Goal: Information Seeking & Learning: Check status

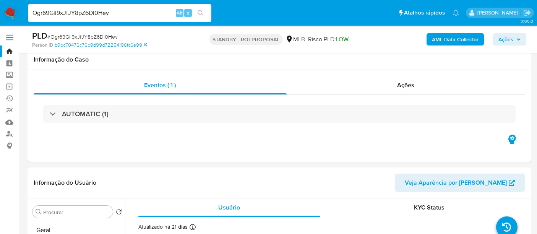
select select "10"
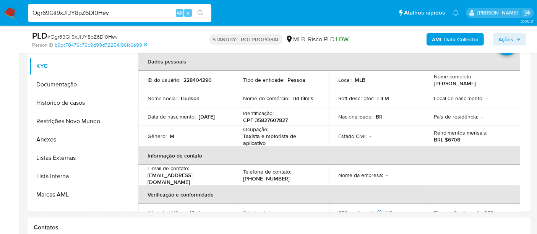
click at [0, 18] on nav "Pausado Ver notificaciones Ogr69Gil9xJfJY8pZ6DI0Hev Alt s Atalhos rápidos Presi…" at bounding box center [268, 13] width 537 height 26
type input "sZE6KIqrnUlZLgOSTxmtwemM"
click at [200, 10] on icon "search-icon" at bounding box center [201, 13] width 6 height 6
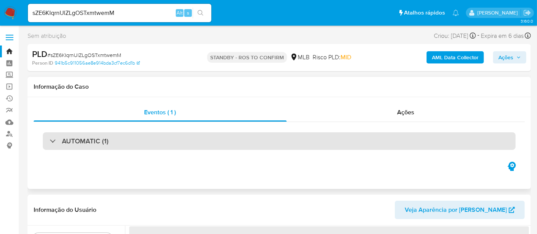
select select "10"
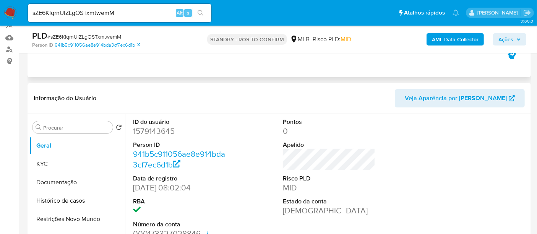
scroll to position [85, 0]
drag, startPoint x: 39, startPoint y: 16, endPoint x: 0, endPoint y: 11, distance: 39.3
click at [0, 11] on nav "Pausado Ver notificaciones sZE6KIqrnUlZLgOSTxmtwemM Alt s Atalhos rápidos Presi…" at bounding box center [268, 13] width 537 height 26
drag, startPoint x: 201, startPoint y: 13, endPoint x: 209, endPoint y: 32, distance: 20.5
click at [202, 14] on icon "search-icon" at bounding box center [201, 13] width 6 height 6
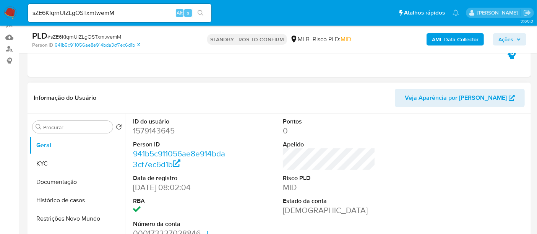
scroll to position [127, 0]
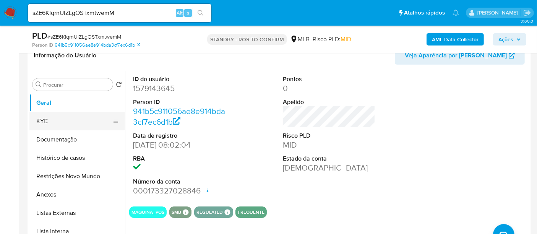
click at [44, 123] on button "KYC" at bounding box center [74, 121] width 90 height 18
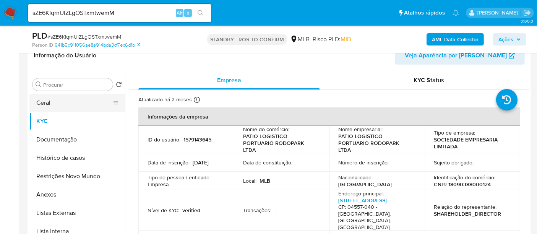
drag, startPoint x: 67, startPoint y: 104, endPoint x: 91, endPoint y: 105, distance: 24.9
click at [67, 104] on button "Geral" at bounding box center [74, 103] width 90 height 18
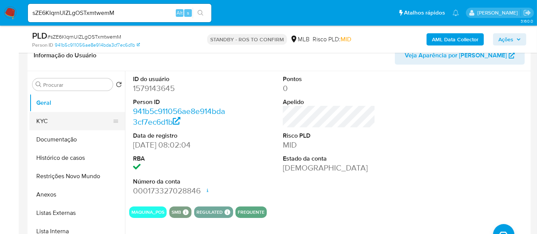
drag, startPoint x: 45, startPoint y: 120, endPoint x: 52, endPoint y: 121, distance: 7.7
click at [45, 120] on button "KYC" at bounding box center [74, 121] width 90 height 18
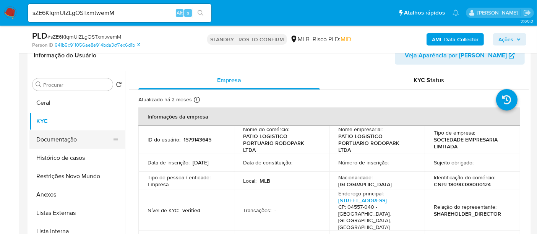
click at [47, 140] on button "Documentação" at bounding box center [74, 139] width 90 height 18
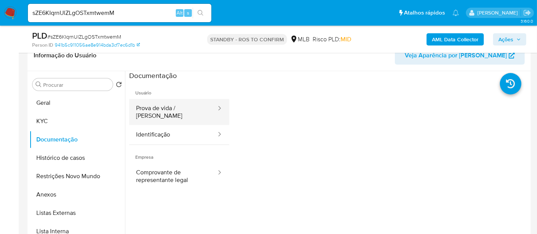
click at [176, 107] on button "Prova de vida / Selfie" at bounding box center [173, 112] width 88 height 26
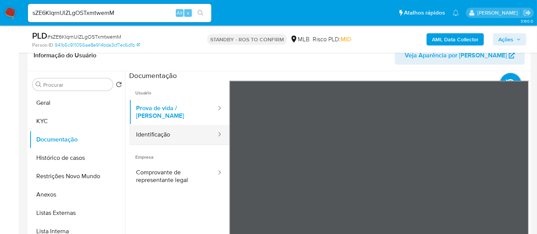
click at [158, 130] on button "Identificação" at bounding box center [173, 135] width 88 height 20
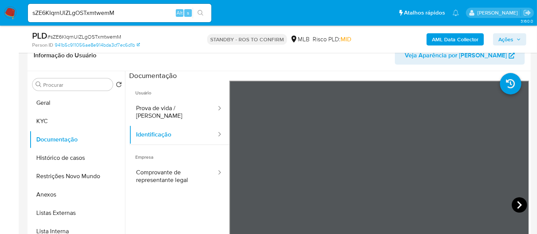
click at [517, 200] on icon at bounding box center [519, 204] width 15 height 15
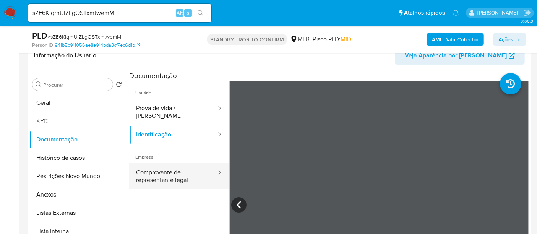
click at [168, 169] on button "Comprovante de representante legal" at bounding box center [173, 176] width 88 height 26
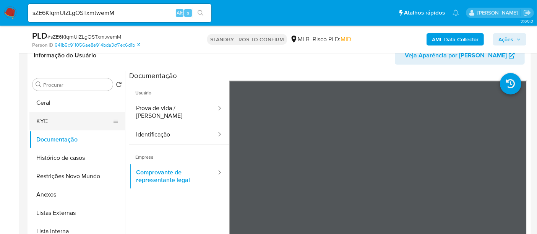
click at [55, 114] on button "KYC" at bounding box center [74, 121] width 90 height 18
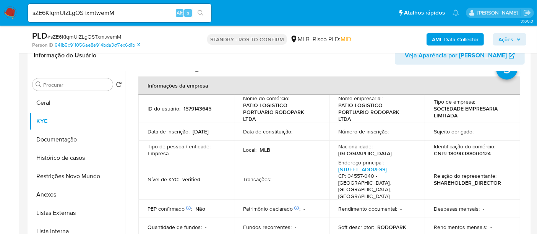
scroll to position [85, 0]
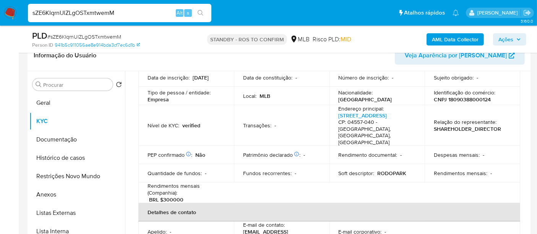
drag, startPoint x: 124, startPoint y: 11, endPoint x: 0, endPoint y: 7, distance: 123.7
click at [0, 7] on nav "Pausado Ver notificaciones sZE6KIqrnUlZLgOSTxmtwemM Alt s Atalhos rápidos Presi…" at bounding box center [268, 13] width 537 height 26
paste input "LevnEjZVaErTj2aHmSMuOUtP"
type input "LevnEjZVaErTj2aHmSMuOUtP"
click at [203, 13] on icon "search-icon" at bounding box center [201, 13] width 6 height 6
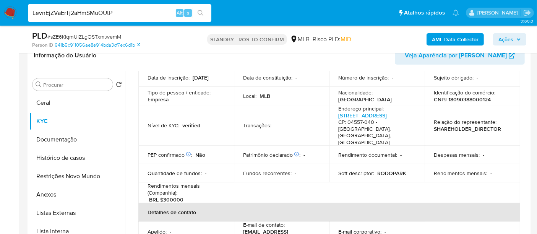
drag, startPoint x: 121, startPoint y: 11, endPoint x: 0, endPoint y: -16, distance: 124.0
click at [202, 10] on icon "search-icon" at bounding box center [201, 13] width 6 height 6
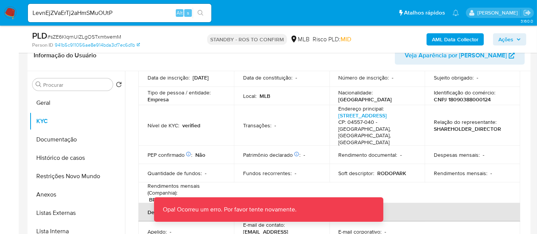
click at [8, 10] on img at bounding box center [10, 13] width 13 height 13
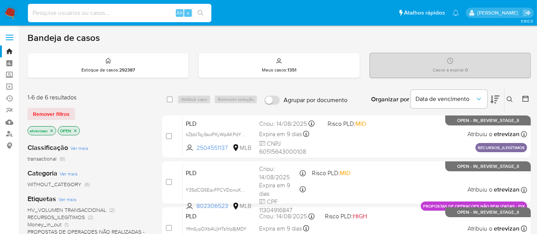
click at [129, 11] on input at bounding box center [120, 13] width 184 height 10
paste input "LevnEjZVaErTj2aHmSMuOUtP"
type input "LevnEjZVaErTj2aHmSMuOUtP"
click at [199, 11] on icon "search-icon" at bounding box center [201, 13] width 6 height 6
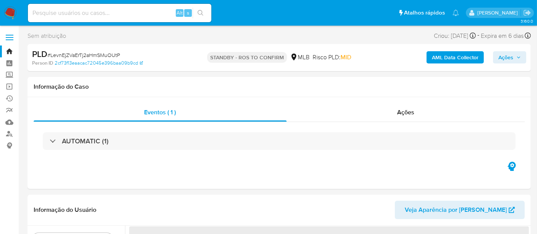
select select "10"
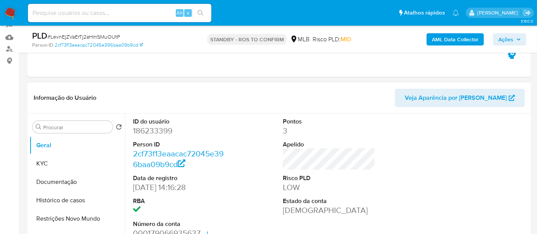
scroll to position [127, 0]
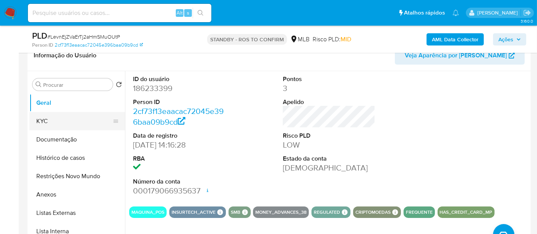
click at [54, 116] on button "KYC" at bounding box center [74, 121] width 90 height 18
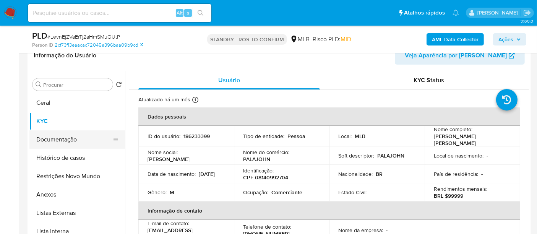
click at [47, 142] on button "Documentação" at bounding box center [74, 139] width 90 height 18
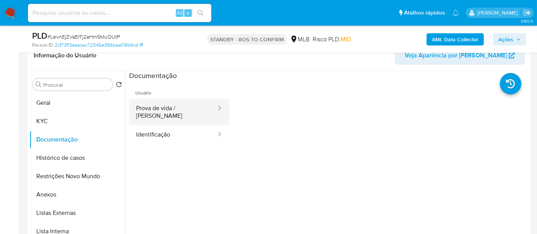
click at [184, 108] on button "Prova de vida / [PERSON_NAME]" at bounding box center [173, 112] width 88 height 26
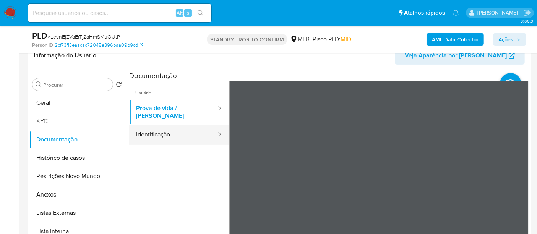
click at [163, 128] on button "Identificação" at bounding box center [173, 135] width 88 height 20
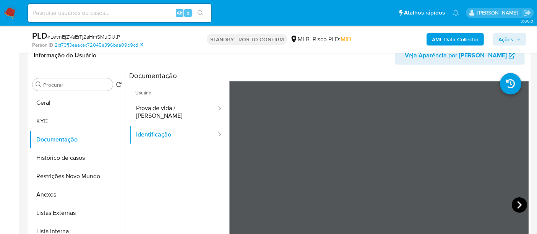
click at [514, 203] on icon at bounding box center [519, 204] width 15 height 15
click at [45, 120] on button "KYC" at bounding box center [74, 121] width 90 height 18
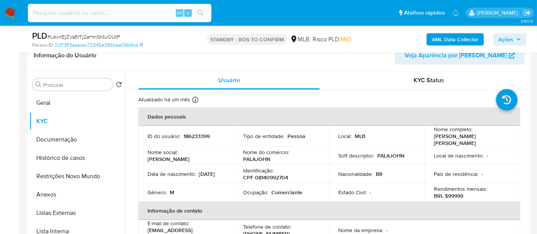
click at [109, 12] on input at bounding box center [120, 13] width 184 height 10
paste input "ZlmDWCapL8131APTG2ayDux7"
type input "ZlmDWCapL8131APTG2ayDux7"
click at [200, 10] on icon "search-icon" at bounding box center [201, 13] width 6 height 6
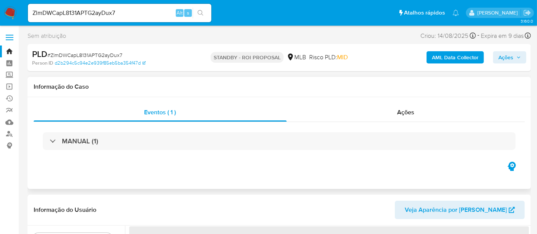
select select "10"
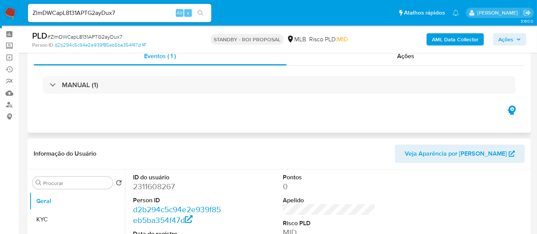
scroll to position [85, 0]
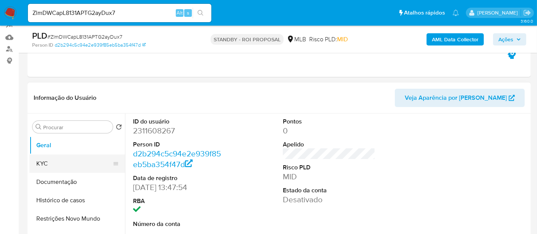
drag, startPoint x: 51, startPoint y: 162, endPoint x: 60, endPoint y: 161, distance: 8.8
click at [51, 162] on button "KYC" at bounding box center [74, 164] width 90 height 18
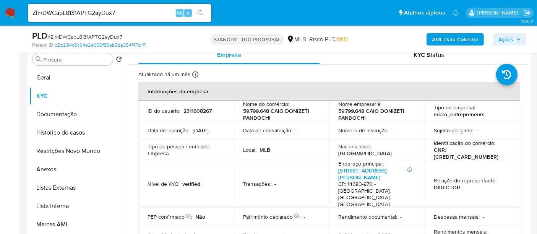
scroll to position [172, 0]
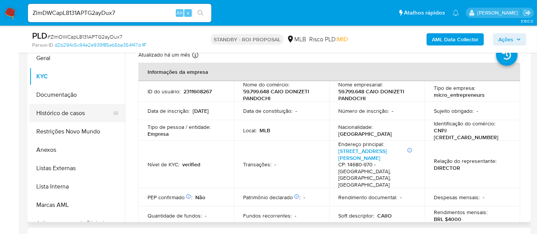
click at [61, 112] on button "Histórico de casos" at bounding box center [74, 113] width 90 height 18
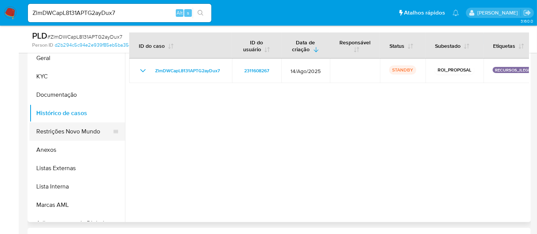
click at [64, 134] on button "Restrições Novo Mundo" at bounding box center [74, 131] width 90 height 18
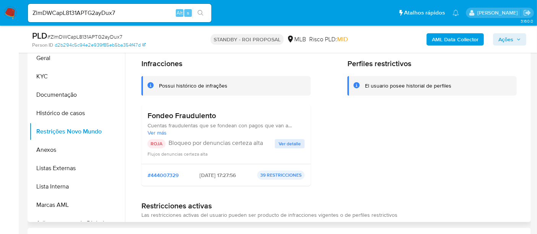
click at [290, 142] on span "Ver detalle" at bounding box center [290, 144] width 22 height 8
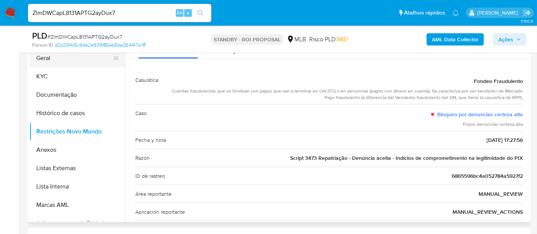
click at [47, 57] on button "Geral" at bounding box center [74, 58] width 90 height 18
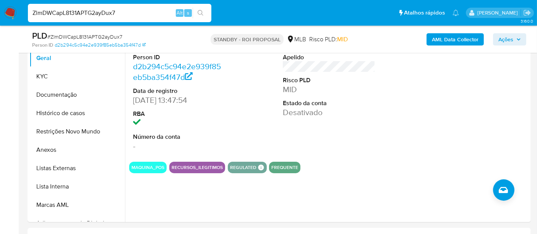
drag, startPoint x: 121, startPoint y: 16, endPoint x: 0, endPoint y: 13, distance: 121.3
click at [0, 13] on nav "Pausado Ver notificaciones ZlmDWCapL8131APTG2ayDux7 Alt s Atalhos rápidos Presi…" at bounding box center [268, 13] width 537 height 26
paste input "fbOQShEekKoRDHvoEBh0w10Y"
type input "fbOQShEekKoRDHvoEBh0w10Y"
click at [201, 10] on icon "search-icon" at bounding box center [201, 13] width 6 height 6
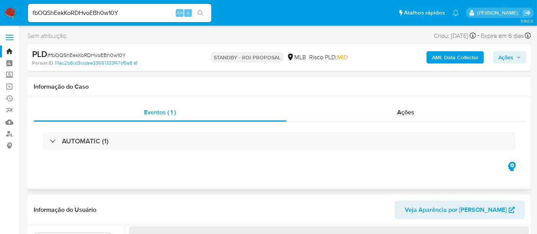
select select "10"
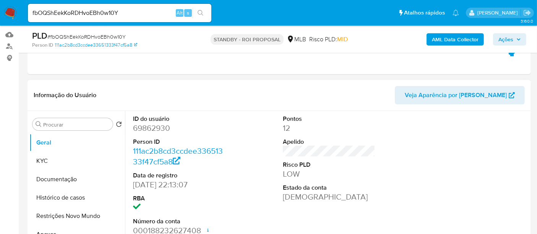
scroll to position [127, 0]
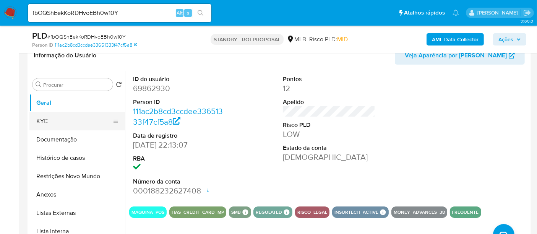
click at [46, 119] on button "KYC" at bounding box center [74, 121] width 90 height 18
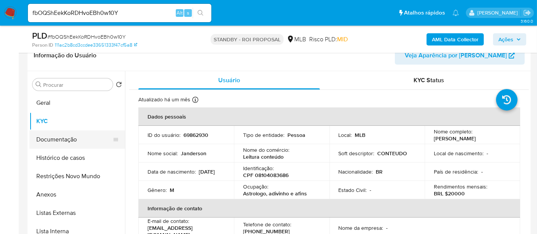
click at [53, 138] on button "Documentação" at bounding box center [74, 139] width 90 height 18
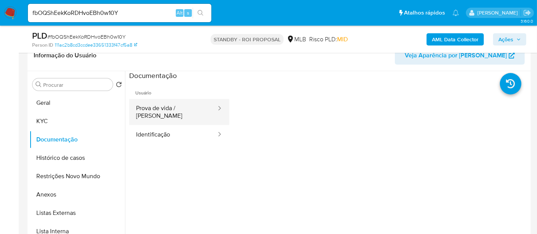
click at [185, 111] on button "Prova de vida / Selfie" at bounding box center [173, 112] width 88 height 26
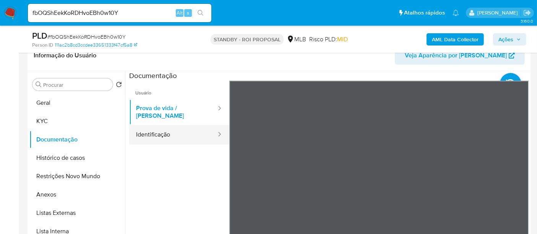
drag, startPoint x: 152, startPoint y: 130, endPoint x: 156, endPoint y: 130, distance: 4.2
click at [152, 130] on button "Identificação" at bounding box center [173, 135] width 88 height 20
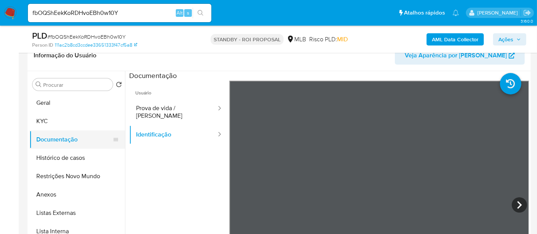
drag, startPoint x: 65, startPoint y: 157, endPoint x: 70, endPoint y: 147, distance: 11.3
click at [67, 157] on button "Histórico de casos" at bounding box center [77, 158] width 96 height 18
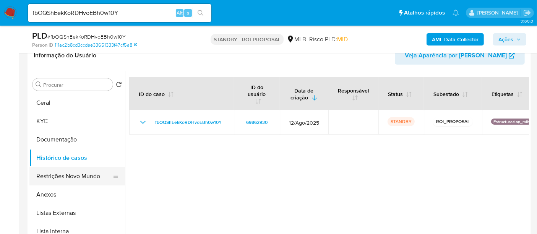
click at [63, 174] on button "Restrições Novo Mundo" at bounding box center [74, 176] width 90 height 18
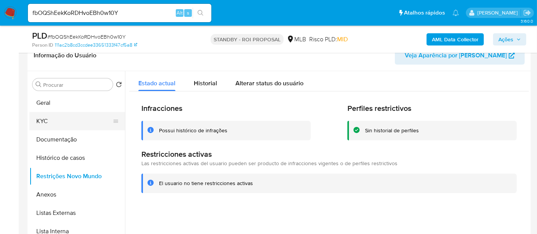
click at [42, 121] on button "KYC" at bounding box center [74, 121] width 90 height 18
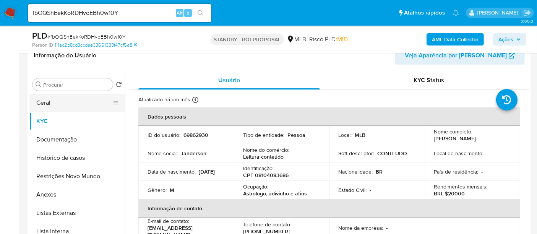
click at [49, 102] on button "Geral" at bounding box center [74, 103] width 90 height 18
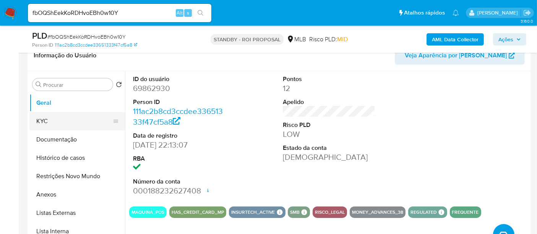
click at [55, 122] on button "KYC" at bounding box center [74, 121] width 90 height 18
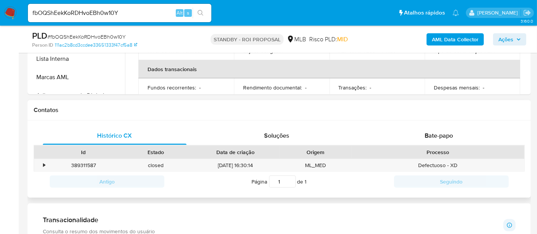
scroll to position [297, 0]
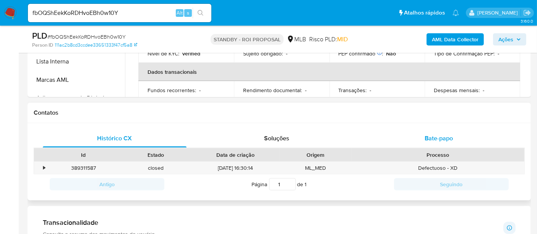
click at [438, 135] on span "Bate-papo" at bounding box center [439, 138] width 28 height 9
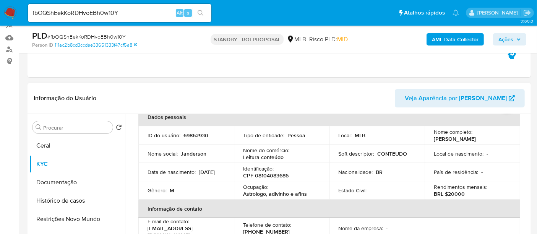
scroll to position [85, 0]
click at [59, 145] on button "Geral" at bounding box center [74, 145] width 90 height 18
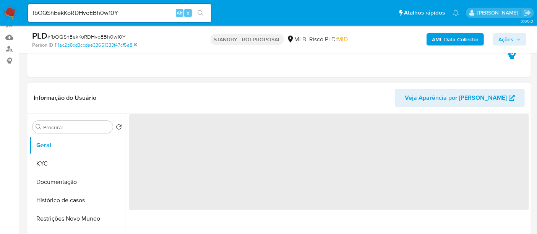
scroll to position [0, 0]
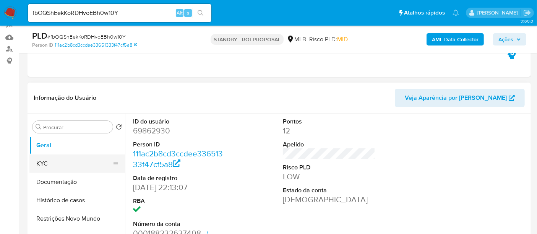
click at [48, 166] on button "KYC" at bounding box center [74, 164] width 90 height 18
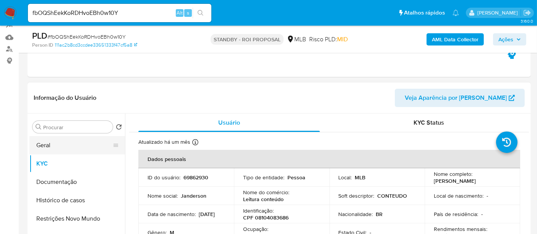
drag, startPoint x: 47, startPoint y: 142, endPoint x: 101, endPoint y: 152, distance: 54.9
click at [47, 142] on button "Geral" at bounding box center [74, 145] width 90 height 18
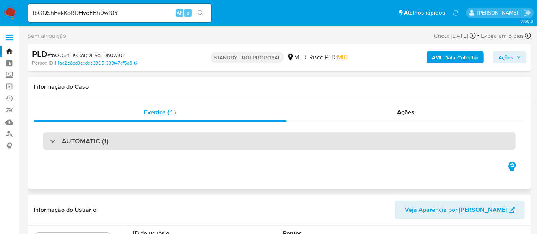
drag, startPoint x: 123, startPoint y: 141, endPoint x: 184, endPoint y: 147, distance: 61.1
click at [124, 141] on div "AUTOMATIC (1)" at bounding box center [279, 141] width 473 height 18
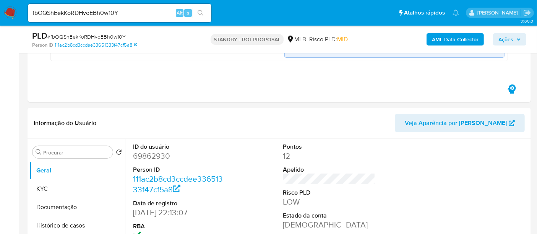
scroll to position [340, 0]
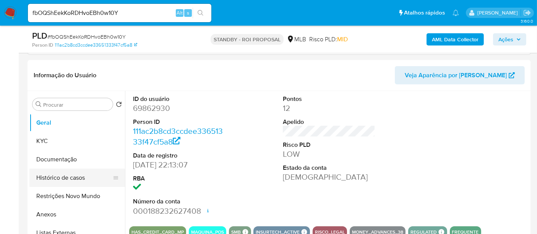
drag, startPoint x: 60, startPoint y: 160, endPoint x: 84, endPoint y: 160, distance: 24.5
click at [60, 160] on button "Documentação" at bounding box center [77, 159] width 96 height 18
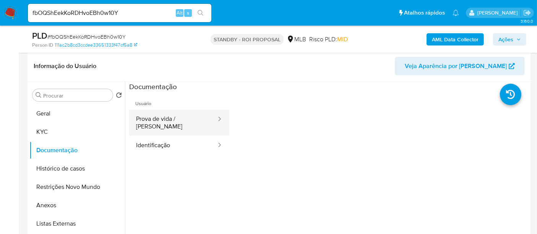
click at [167, 118] on button "Prova de vida / Selfie" at bounding box center [173, 123] width 88 height 26
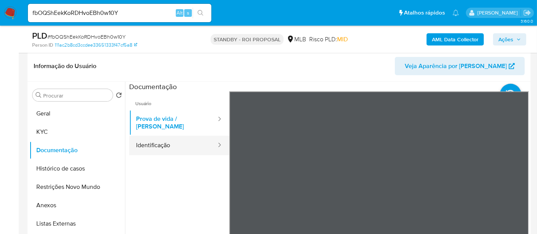
click at [158, 137] on button "Identificação" at bounding box center [173, 146] width 88 height 20
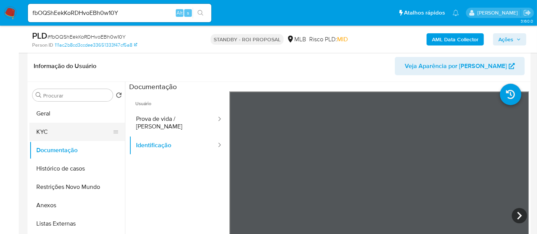
click at [47, 130] on button "KYC" at bounding box center [74, 132] width 90 height 18
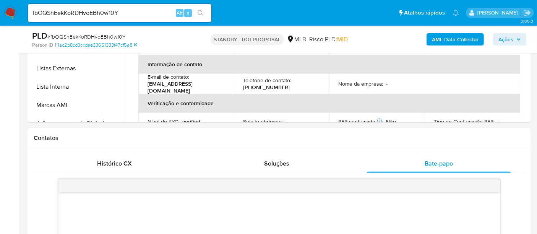
scroll to position [485, 0]
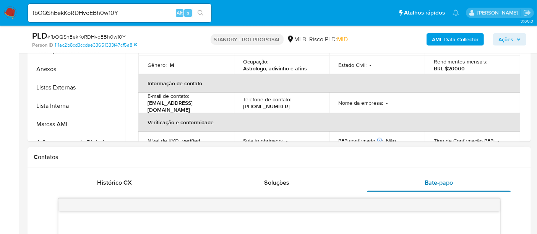
click at [439, 180] on span "Bate-papo" at bounding box center [439, 182] width 28 height 9
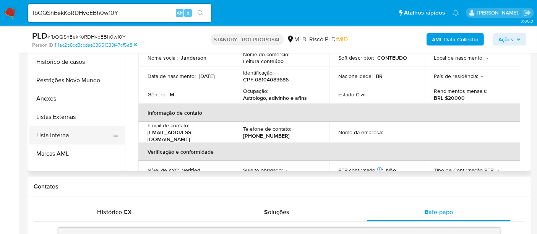
scroll to position [443, 0]
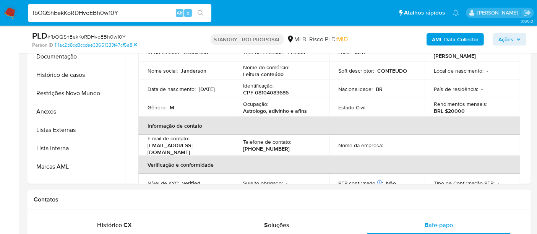
drag, startPoint x: 125, startPoint y: 15, endPoint x: 0, endPoint y: 18, distance: 125.1
click at [0, 18] on nav "Pausado Ver notificaciones fbOQShEekKoRDHvoEBh0w10Y Alt s Atalhos rápidos Presi…" at bounding box center [268, 13] width 537 height 26
paste input "reXixa9X3s8XcDs4hNvhpi3f"
type input "reXixa9X3s8XcDs4hNvhpi3f"
click at [201, 11] on icon "search-icon" at bounding box center [201, 13] width 6 height 6
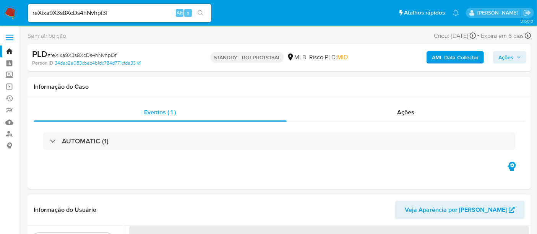
select select "10"
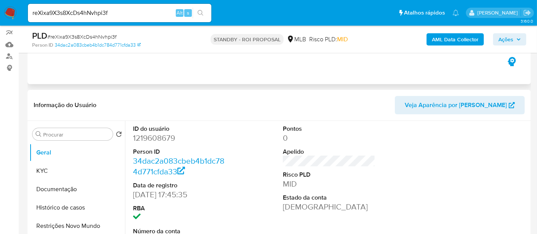
scroll to position [85, 0]
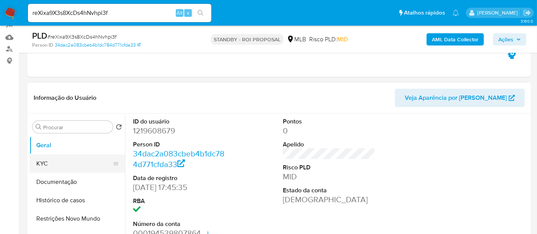
drag, startPoint x: 42, startPoint y: 161, endPoint x: 57, endPoint y: 160, distance: 14.2
click at [42, 161] on button "KYC" at bounding box center [74, 164] width 90 height 18
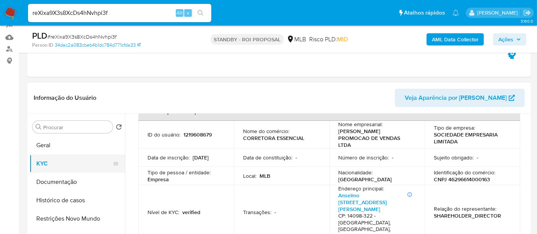
scroll to position [42, 0]
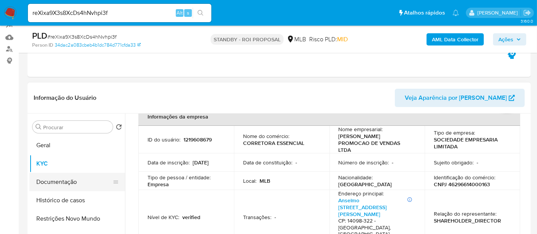
click at [67, 182] on button "Documentação" at bounding box center [74, 182] width 90 height 18
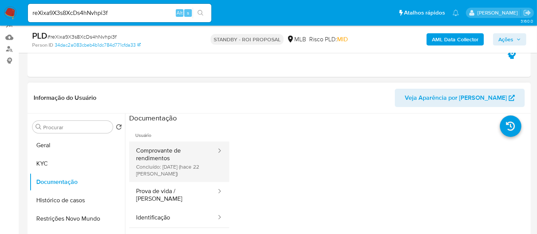
drag, startPoint x: 154, startPoint y: 153, endPoint x: 213, endPoint y: 152, distance: 58.9
click at [155, 152] on button "Comprovante de rendimentos Concluído: 28/08/2025 (hace 22 días)" at bounding box center [173, 162] width 88 height 41
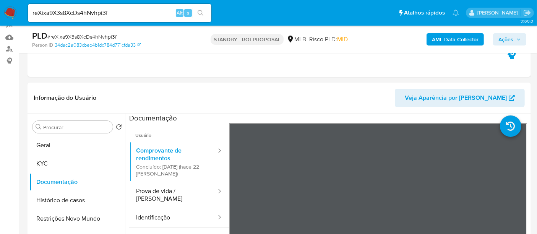
scroll to position [120, 0]
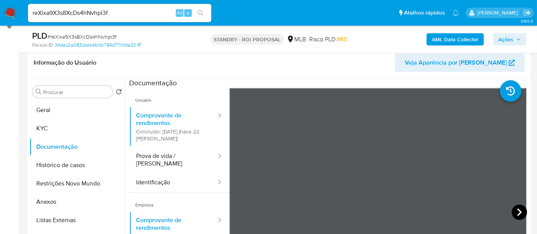
click at [513, 210] on icon at bounding box center [519, 212] width 15 height 15
click at [48, 126] on button "KYC" at bounding box center [74, 128] width 90 height 18
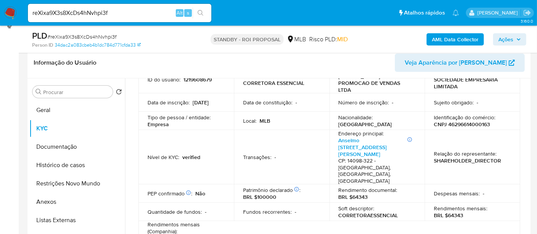
scroll to position [85, 0]
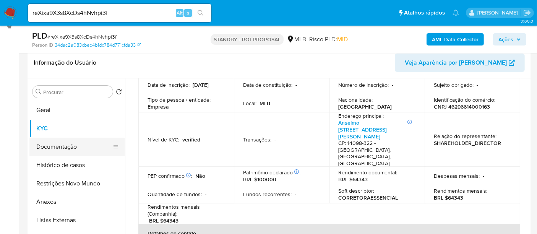
drag, startPoint x: 47, startPoint y: 149, endPoint x: 60, endPoint y: 145, distance: 13.9
click at [47, 149] on button "Documentação" at bounding box center [74, 147] width 90 height 18
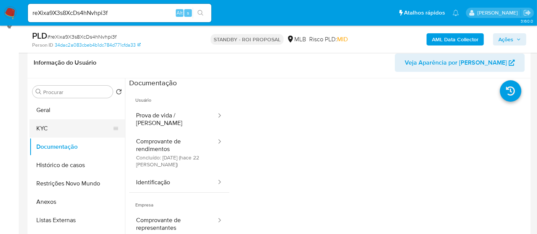
click at [38, 126] on button "KYC" at bounding box center [74, 128] width 90 height 18
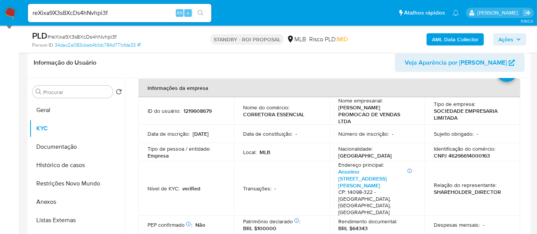
scroll to position [85, 0]
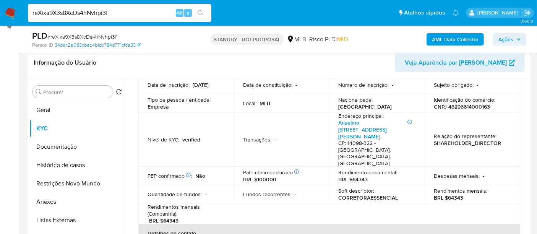
drag, startPoint x: 115, startPoint y: 11, endPoint x: 0, endPoint y: -7, distance: 116.5
paste input "DAqS2Ht2n8ubKLhqtJAOrzqg"
type input "DAqS2Ht2n8ubKLhqtJAOrzqg"
click at [201, 10] on icon "search-icon" at bounding box center [201, 13] width 6 height 6
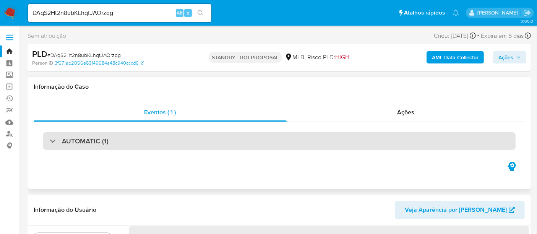
select select "10"
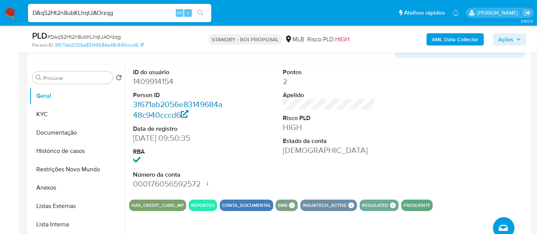
scroll to position [85, 0]
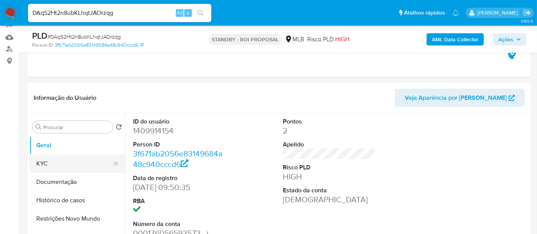
click at [58, 164] on button "KYC" at bounding box center [74, 164] width 90 height 18
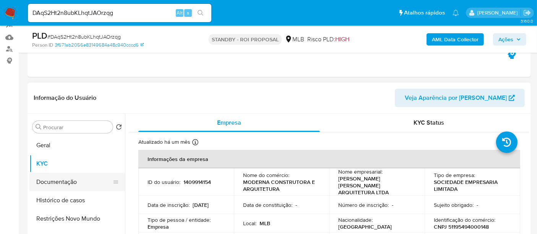
click at [58, 177] on button "Documentação" at bounding box center [74, 182] width 90 height 18
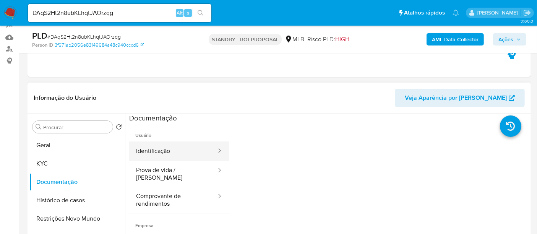
drag, startPoint x: 167, startPoint y: 150, endPoint x: 173, endPoint y: 149, distance: 5.4
click at [167, 150] on button "Identificação" at bounding box center [173, 152] width 88 height 20
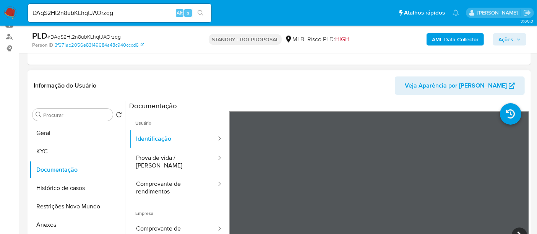
scroll to position [103, 0]
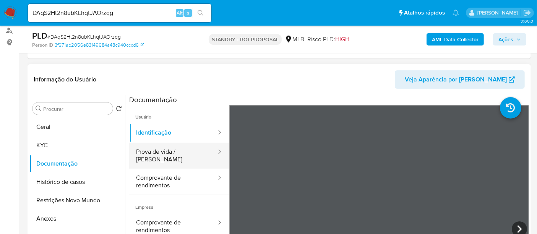
click at [168, 150] on button "Prova de vida / Selfie" at bounding box center [173, 156] width 88 height 26
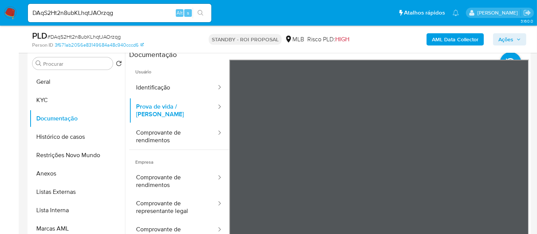
scroll to position [168, 0]
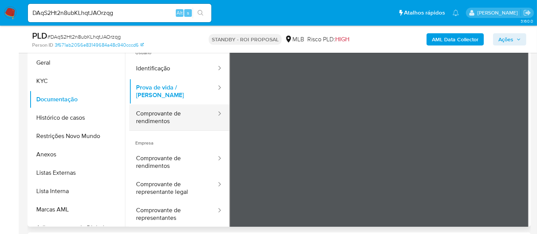
click at [156, 109] on button "Comprovante de rendimentos" at bounding box center [173, 117] width 88 height 26
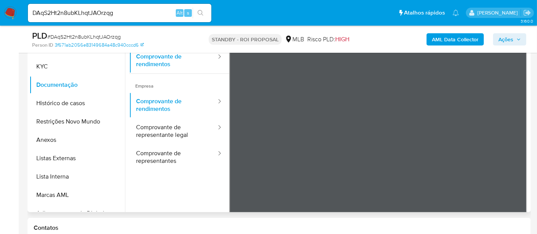
scroll to position [67, 0]
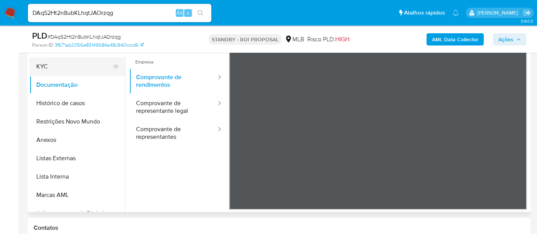
click at [46, 71] on button "KYC" at bounding box center [74, 66] width 90 height 18
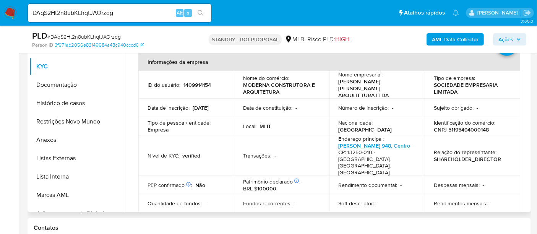
scroll to position [140, 0]
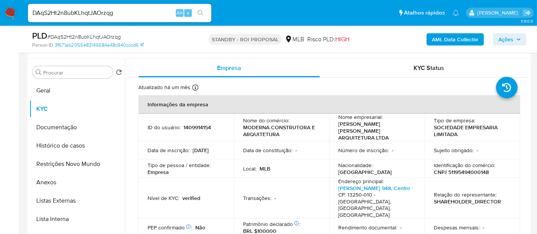
click at [297, 195] on div "Transações : -" at bounding box center [281, 198] width 77 height 7
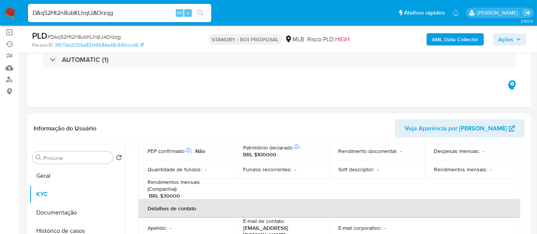
scroll to position [170, 0]
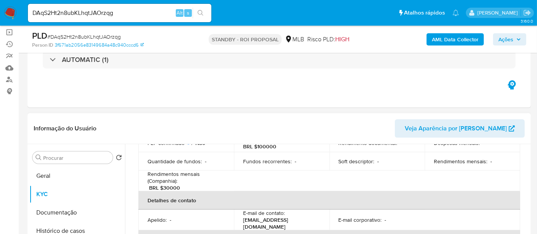
click at [169, 184] on p "BRL $30000" at bounding box center [164, 187] width 31 height 7
drag, startPoint x: 132, startPoint y: 13, endPoint x: 0, endPoint y: 15, distance: 132.0
click at [0, 15] on nav "Pausado Ver notificaciones DAqS2Ht2n8ubKLhqtJAOrzqg Alt s Atalhos rápidos Presi…" at bounding box center [268, 13] width 537 height 26
paste input "QZV9zBRorOeRyHwA7JPikPIX"
type input "QZV9zBRorOeRyHwA7JPikPIX"
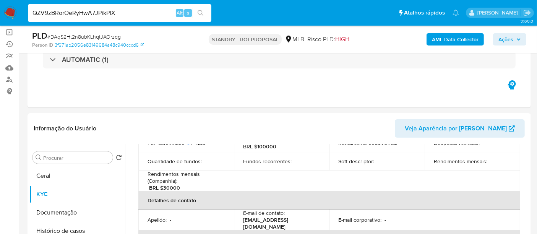
click at [199, 9] on button "search-icon" at bounding box center [201, 13] width 16 height 11
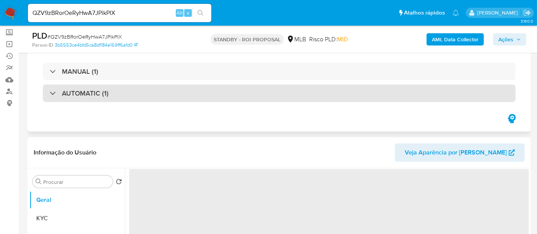
select select "10"
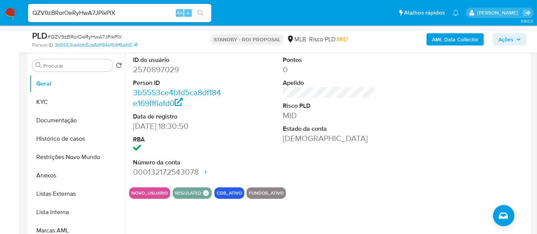
scroll to position [170, 0]
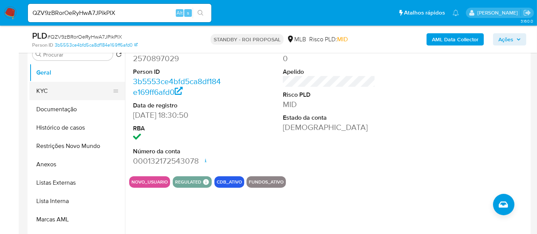
drag, startPoint x: 41, startPoint y: 91, endPoint x: 80, endPoint y: 91, distance: 39.0
click at [41, 91] on button "KYC" at bounding box center [74, 91] width 90 height 18
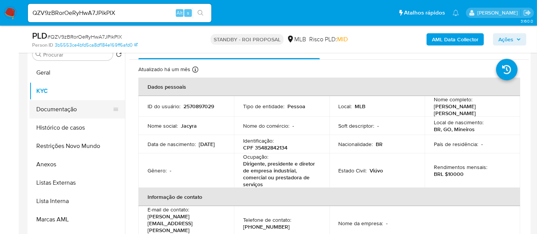
click at [67, 109] on button "Documentação" at bounding box center [74, 109] width 90 height 18
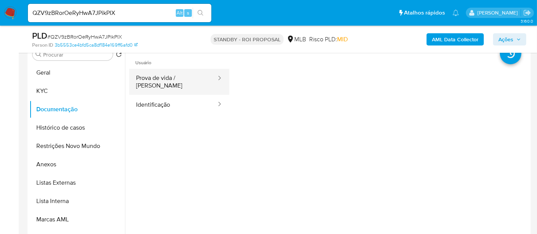
click at [179, 78] on button "Prova de vida / Selfie" at bounding box center [173, 82] width 88 height 26
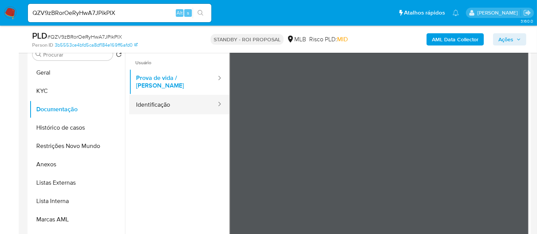
click at [149, 97] on button "Identificação" at bounding box center [173, 105] width 88 height 20
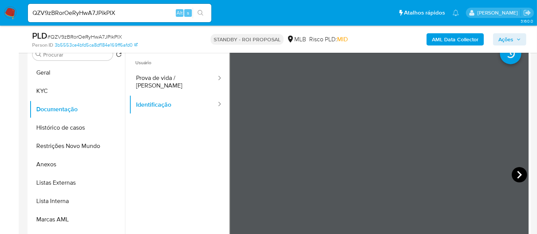
click at [519, 176] on icon at bounding box center [519, 174] width 15 height 15
click at [64, 129] on button "Histórico de casos" at bounding box center [74, 128] width 90 height 18
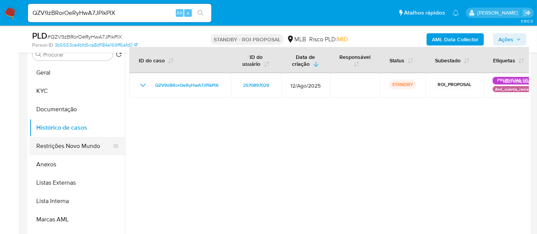
click at [51, 143] on button "Restrições Novo Mundo" at bounding box center [74, 146] width 90 height 18
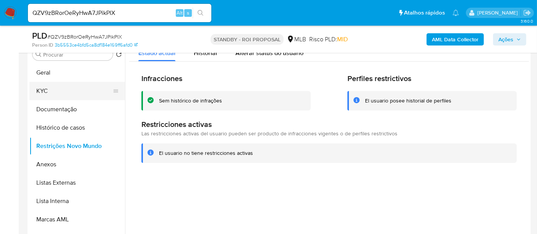
click at [47, 84] on button "KYC" at bounding box center [74, 91] width 90 height 18
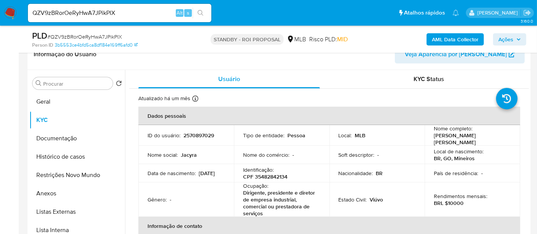
scroll to position [127, 0]
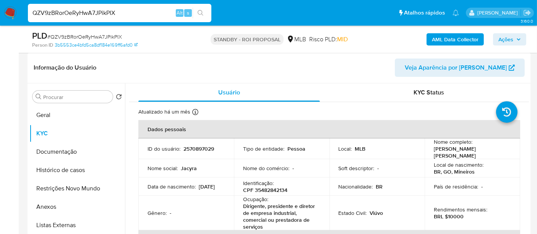
drag, startPoint x: 122, startPoint y: 16, endPoint x: 0, endPoint y: 7, distance: 121.9
click at [0, 7] on nav "Pausado Ver notificaciones QZV9zBRorOeRyHwA7JPikPIX Alt s Atalhos rápidos Presi…" at bounding box center [268, 13] width 537 height 26
paste input "c5fuAnikYrfnJbHU44A95kno"
type input "c5fuAnikYrfnJbHU44A95kno"
click at [199, 10] on icon "search-icon" at bounding box center [201, 13] width 6 height 6
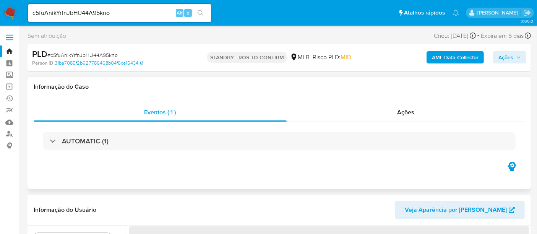
select select "10"
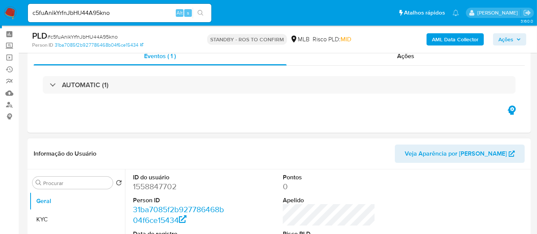
scroll to position [42, 0]
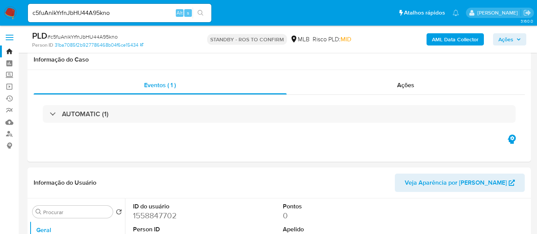
select select "10"
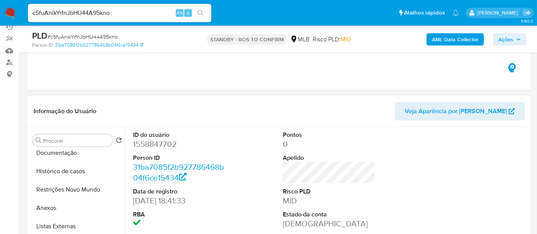
scroll to position [85, 0]
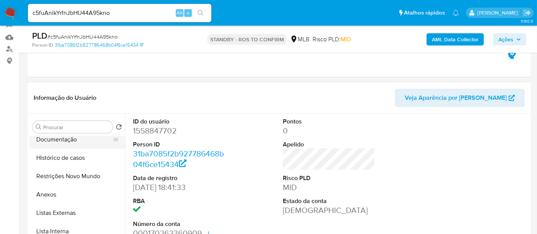
click at [62, 137] on button "Documentação" at bounding box center [74, 139] width 90 height 18
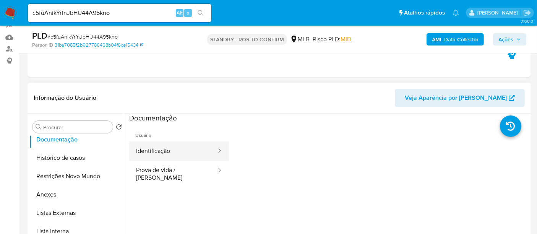
click at [165, 153] on button "Identificação" at bounding box center [173, 152] width 88 height 20
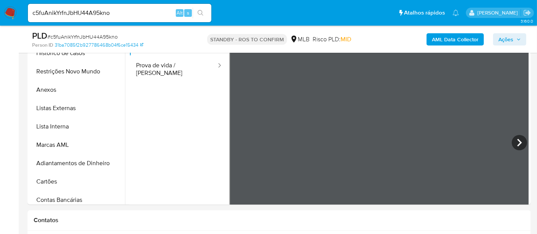
scroll to position [199, 0]
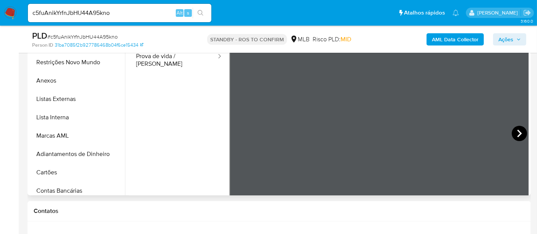
click at [512, 133] on icon at bounding box center [519, 133] width 15 height 15
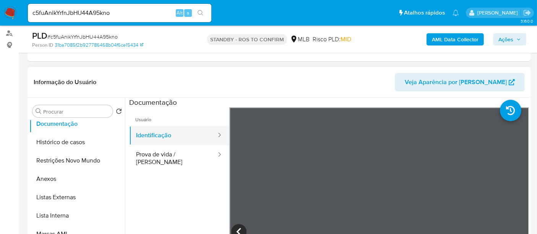
scroll to position [114, 0]
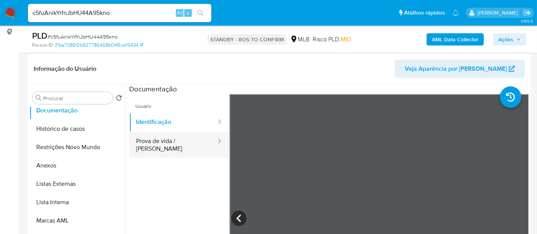
click at [147, 144] on button "Prova de vida / [PERSON_NAME]" at bounding box center [173, 145] width 88 height 26
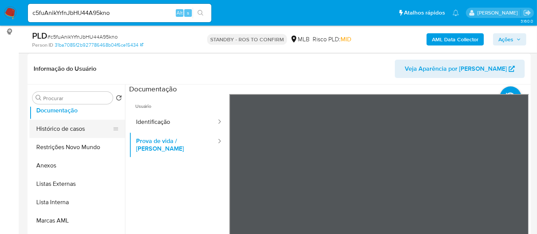
click at [55, 128] on button "Histórico de casos" at bounding box center [74, 129] width 90 height 18
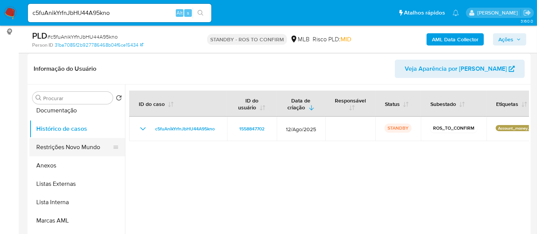
click at [63, 145] on button "Restrições Novo Mundo" at bounding box center [74, 147] width 90 height 18
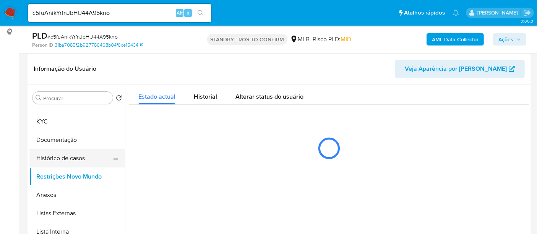
scroll to position [0, 0]
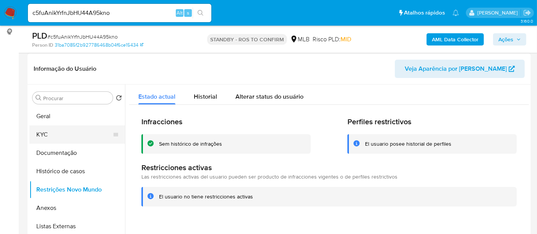
click at [43, 132] on button "KYC" at bounding box center [74, 134] width 90 height 18
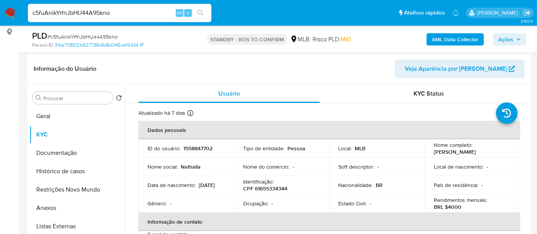
drag, startPoint x: 125, startPoint y: 13, endPoint x: 0, endPoint y: 16, distance: 124.7
click at [0, 16] on nav "Pausado Ver notificaciones c5fuAnikYrfnJbHU44A95kno Alt s Atalhos rápidos Presi…" at bounding box center [268, 13] width 537 height 26
paste input "oXEcC2tRLt3YMLIc38FWccHk"
type input "oXEcC2tRLt3YMLIc38FWccHk"
click at [202, 10] on icon "search-icon" at bounding box center [201, 13] width 6 height 6
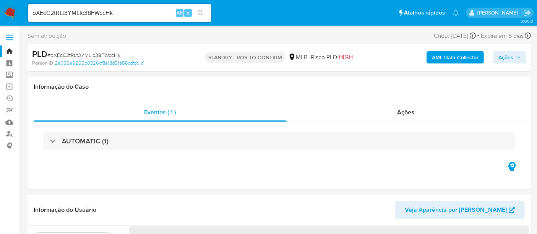
select select "10"
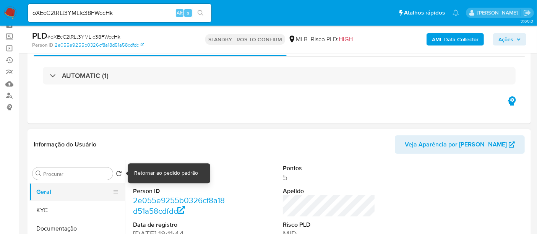
scroll to position [85, 0]
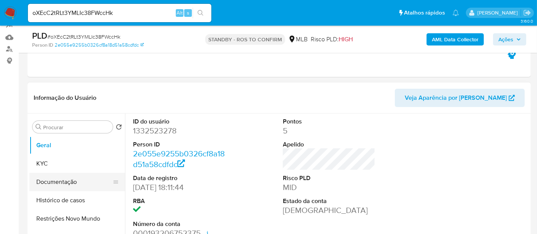
click at [62, 174] on button "Documentação" at bounding box center [74, 182] width 90 height 18
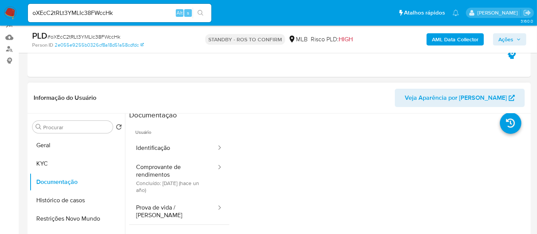
scroll to position [0, 0]
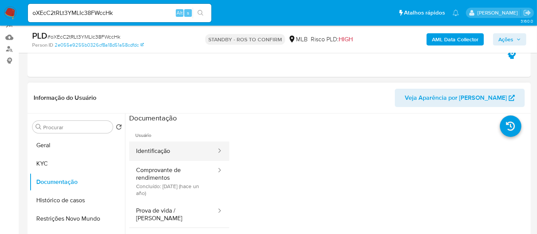
click at [173, 150] on button "Identificação" at bounding box center [173, 152] width 88 height 20
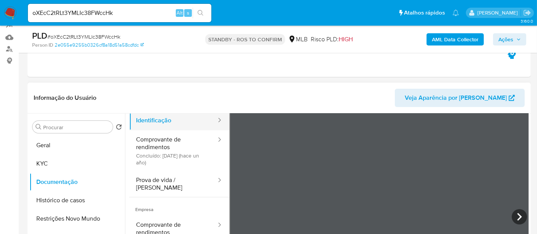
scroll to position [42, 0]
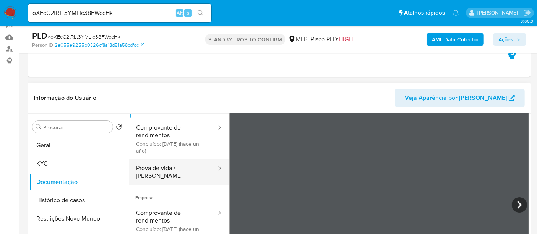
drag, startPoint x: 181, startPoint y: 172, endPoint x: 191, endPoint y: 172, distance: 9.9
click at [181, 172] on button "Prova de vida / [PERSON_NAME]" at bounding box center [173, 172] width 88 height 26
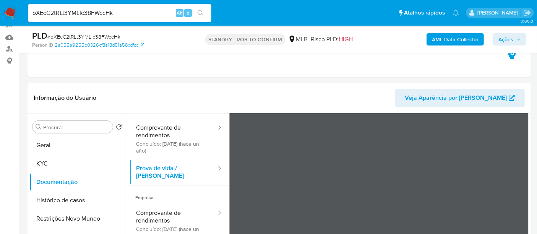
drag, startPoint x: 127, startPoint y: 10, endPoint x: 0, endPoint y: 9, distance: 126.6
click at [0, 9] on nav "Pausado Ver notificaciones oXEcC2tRLt3YMLIc38FWccHk Alt s Atalhos rápidos Presi…" at bounding box center [268, 13] width 537 height 26
paste input "F8UBF4WbSQqxXu88UPZn9LNZ"
type input "F8UBF4WbSQqxXu88UPZn9LNZ"
click at [200, 9] on button "search-icon" at bounding box center [201, 13] width 16 height 11
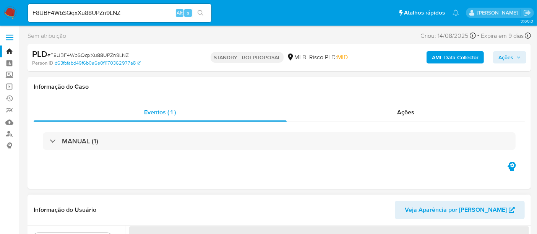
select select "10"
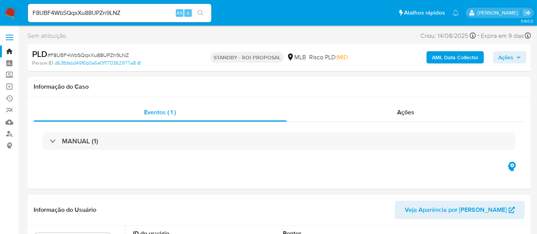
click at [10, 11] on img at bounding box center [10, 13] width 13 height 13
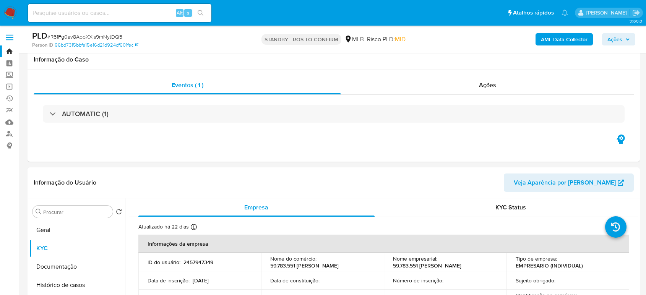
select select "10"
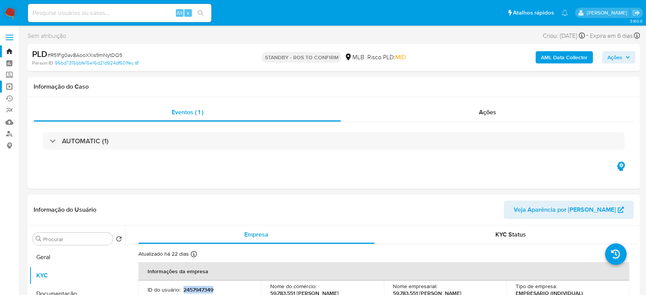
click at [10, 86] on link "Operações em massa" at bounding box center [45, 87] width 91 height 12
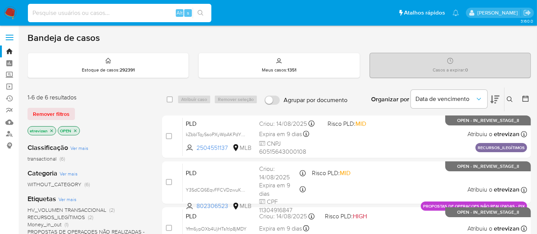
click at [106, 15] on input at bounding box center [120, 13] width 184 height 10
paste input "F8UBF4WbSQqxXu88UPZn9LNZ"
type input "F8UBF4WbSQqxXu88UPZn9LNZ"
click at [199, 11] on icon "search-icon" at bounding box center [201, 13] width 6 height 6
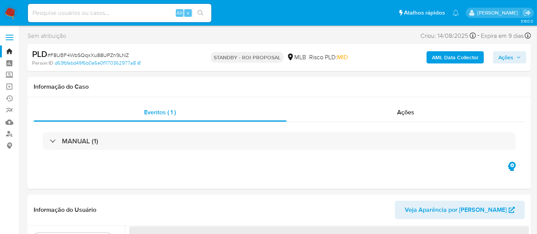
select select "10"
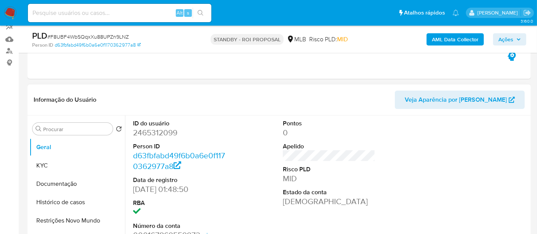
scroll to position [85, 0]
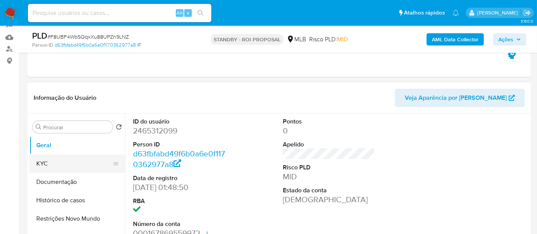
click at [48, 161] on button "KYC" at bounding box center [74, 164] width 90 height 18
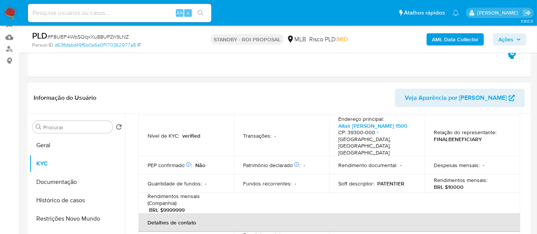
scroll to position [127, 0]
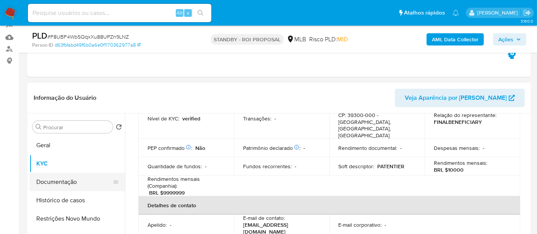
click at [65, 183] on button "Documentação" at bounding box center [74, 182] width 90 height 18
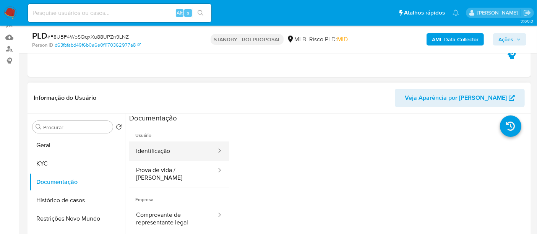
drag, startPoint x: 171, startPoint y: 148, endPoint x: 223, endPoint y: 153, distance: 51.8
click at [171, 148] on button "Identificação" at bounding box center [173, 152] width 88 height 20
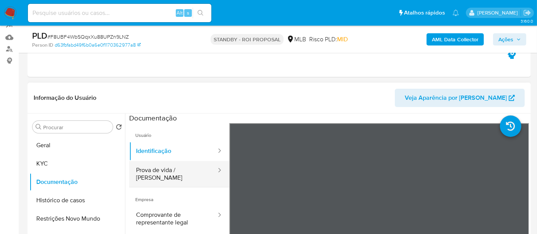
drag, startPoint x: 162, startPoint y: 171, endPoint x: 178, endPoint y: 170, distance: 16.1
click at [163, 170] on button "Prova de vida / [PERSON_NAME]" at bounding box center [173, 174] width 88 height 26
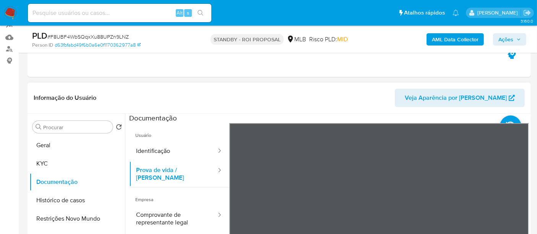
click at [372, 108] on div "Informação do Usuário Veja Aparência por Pessoa Procurar Retornar ao pedido pad…" at bounding box center [280, 196] width 504 height 227
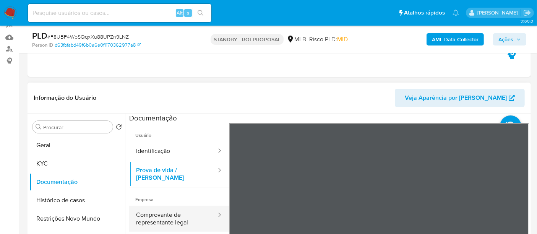
click at [166, 209] on button "Comprovante de representante legal" at bounding box center [173, 219] width 88 height 26
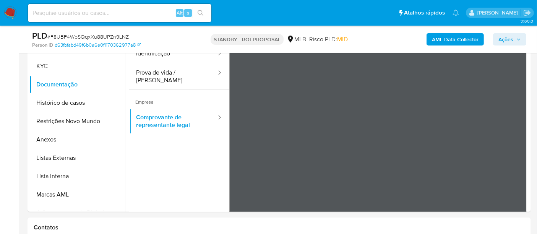
scroll to position [141, 0]
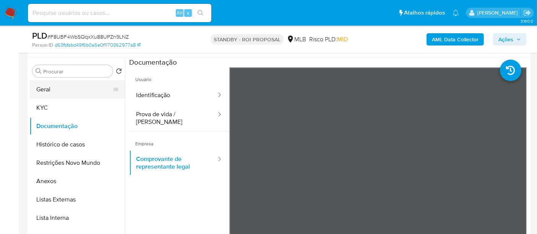
click at [47, 90] on button "Geral" at bounding box center [74, 89] width 90 height 18
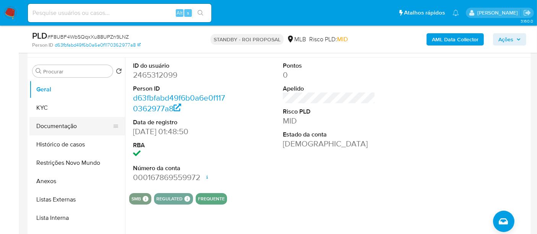
drag, startPoint x: 48, startPoint y: 121, endPoint x: 73, endPoint y: 126, distance: 25.4
click at [48, 122] on button "Documentação" at bounding box center [74, 126] width 90 height 18
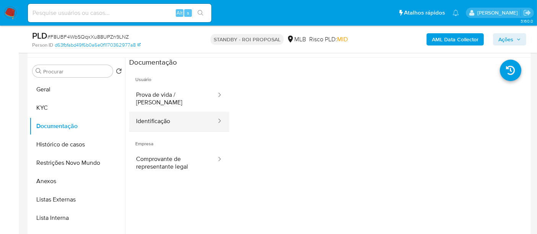
click at [161, 112] on button "Identificação" at bounding box center [173, 122] width 88 height 20
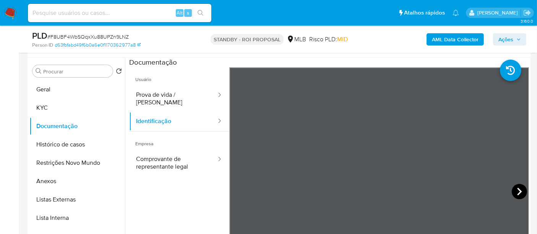
click at [514, 187] on icon at bounding box center [519, 191] width 15 height 15
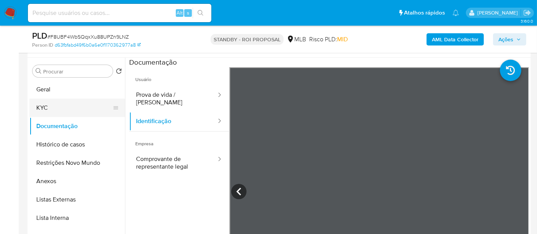
click at [48, 101] on button "KYC" at bounding box center [74, 108] width 90 height 18
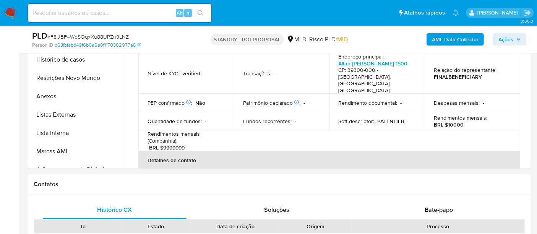
scroll to position [85, 0]
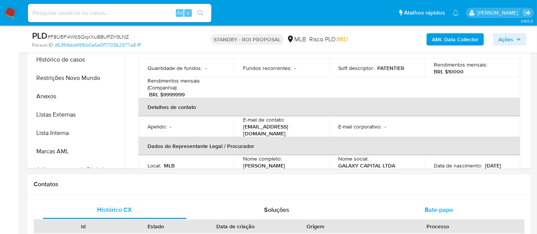
click at [441, 208] on span "Bate-papo" at bounding box center [439, 209] width 28 height 9
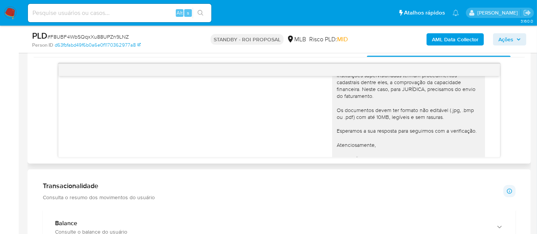
scroll to position [122, 0]
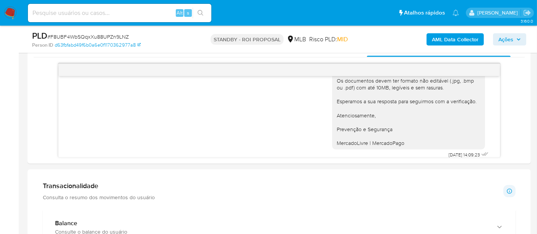
click at [104, 12] on input at bounding box center [120, 13] width 184 height 10
paste input "F8UBF4WbSQqxXu88UPZn9LNZ"
click at [199, 10] on icon "search-icon" at bounding box center [201, 13] width 6 height 6
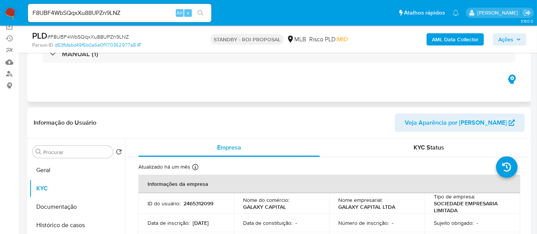
scroll to position [0, 0]
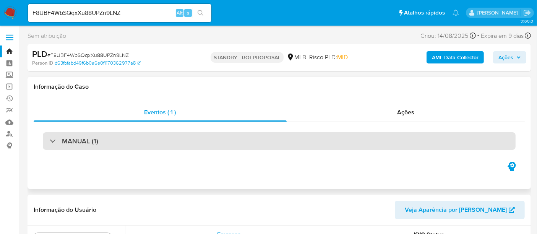
click at [148, 137] on div "MANUAL (1)" at bounding box center [279, 141] width 473 height 18
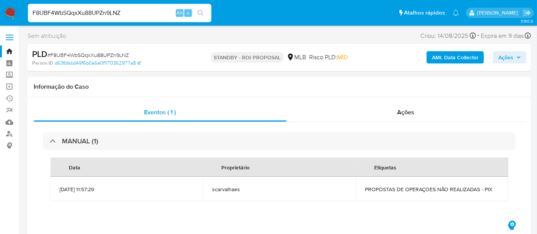
drag, startPoint x: 132, startPoint y: 11, endPoint x: 0, endPoint y: 13, distance: 132.4
click at [0, 13] on nav "Pausado Ver notificaciones F8UBF4WbSQqxXu88UPZn9LNZ Alt s Atalhos rápidos Presi…" at bounding box center [268, 13] width 537 height 26
paste input "OPVkP3r2HEto1y5vM7ksJH8M"
type input "OPVkP3r2HEto1y5vM7ksJH8M"
drag, startPoint x: 202, startPoint y: 12, endPoint x: 233, endPoint y: 13, distance: 31.4
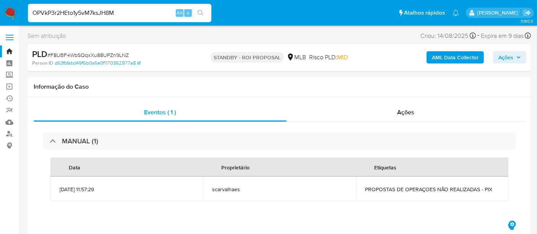
click at [202, 12] on icon "search-icon" at bounding box center [201, 13] width 6 height 6
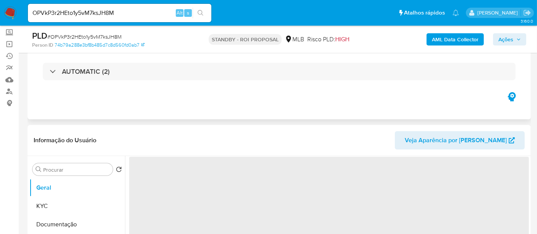
select select "10"
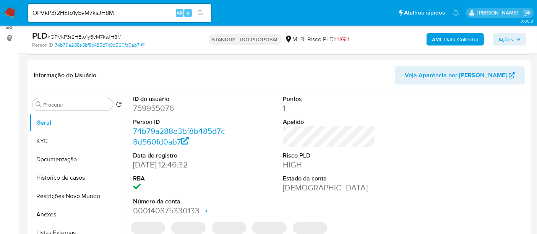
scroll to position [127, 0]
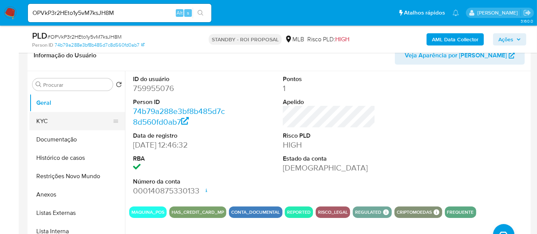
drag, startPoint x: 50, startPoint y: 116, endPoint x: 96, endPoint y: 125, distance: 46.8
click at [50, 116] on button "KYC" at bounding box center [74, 121] width 90 height 18
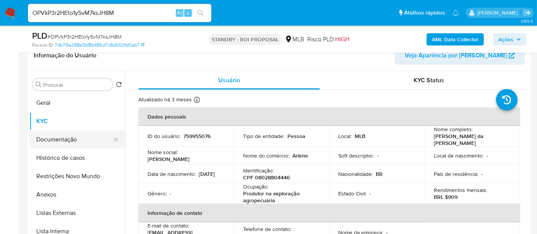
click at [69, 141] on button "Documentação" at bounding box center [74, 139] width 90 height 18
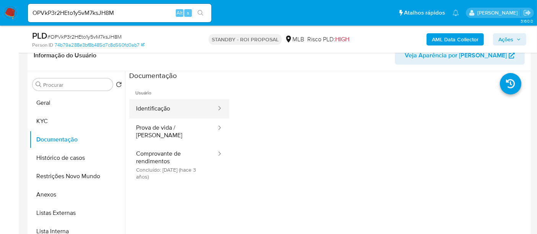
click at [174, 107] on button "Identificação" at bounding box center [173, 109] width 88 height 20
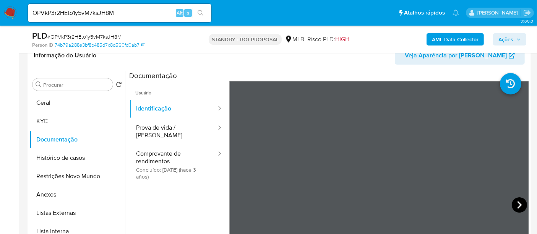
click at [518, 202] on icon at bounding box center [520, 205] width 5 height 8
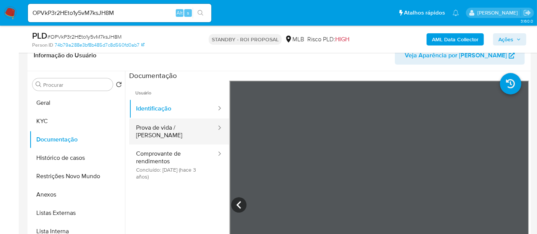
click at [163, 129] on button "Prova de vida / [PERSON_NAME]" at bounding box center [173, 132] width 88 height 26
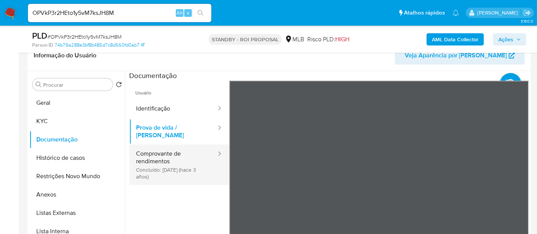
click at [156, 148] on button "Comprovante de rendimentos Concluído: [DATE] (hace 3 años)" at bounding box center [173, 165] width 88 height 41
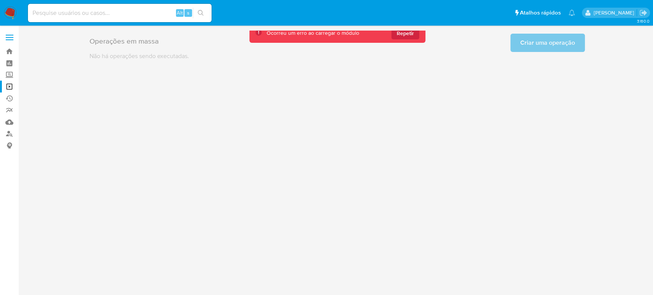
click at [12, 8] on img at bounding box center [10, 13] width 13 height 13
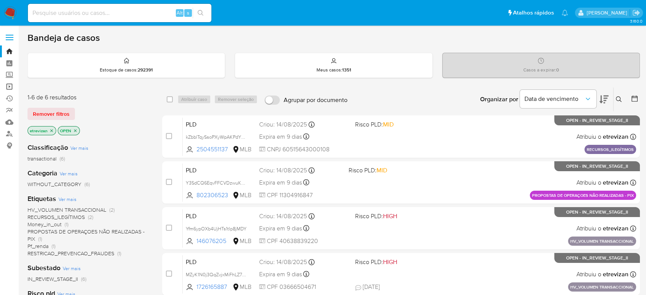
click at [10, 85] on link "Operações em massa" at bounding box center [45, 87] width 91 height 12
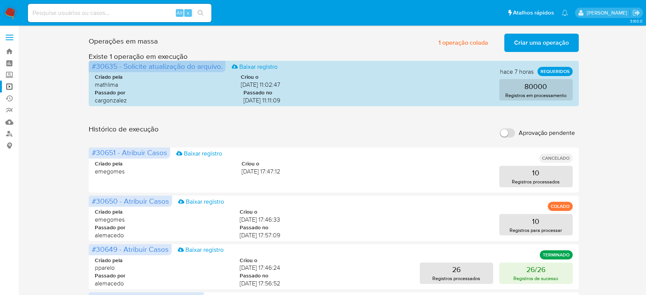
click at [545, 43] on span "Criar uma operação" at bounding box center [541, 42] width 55 height 17
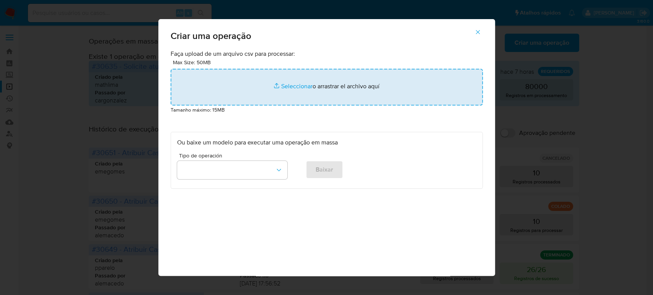
click at [294, 86] on input "file" at bounding box center [327, 87] width 312 height 37
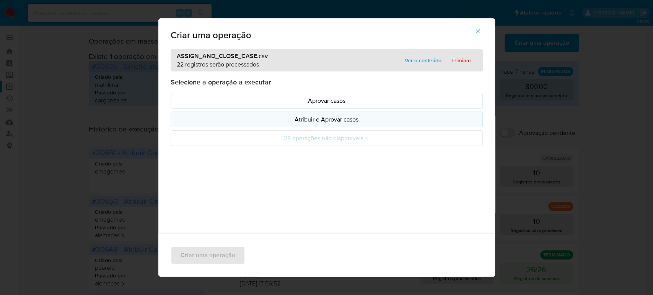
click at [324, 119] on p "Atribuir e Aprovar casos" at bounding box center [326, 119] width 299 height 9
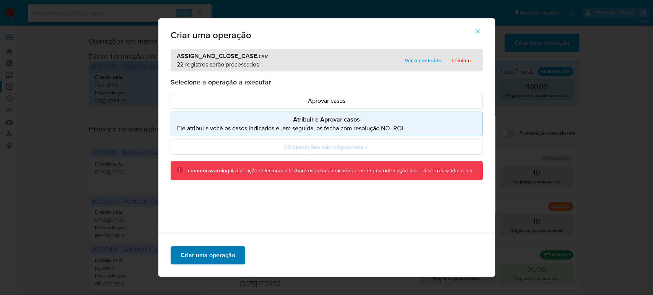
click at [215, 259] on span "Criar uma operação" at bounding box center [208, 255] width 55 height 17
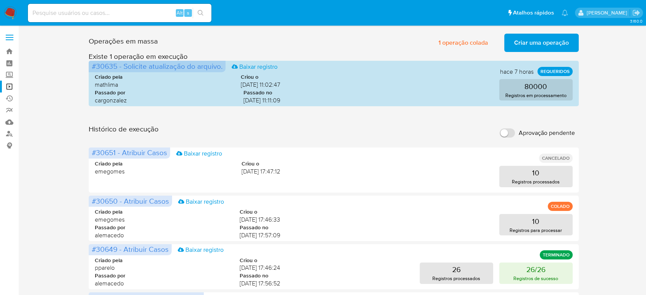
click at [549, 40] on span "Criar uma operação" at bounding box center [541, 42] width 55 height 17
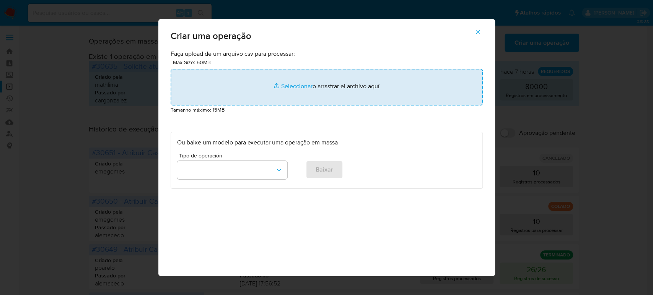
click at [293, 85] on input "file" at bounding box center [327, 87] width 312 height 37
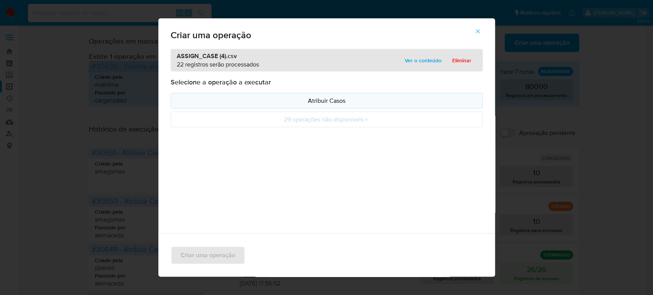
click at [315, 100] on p "Atribuir Casos" at bounding box center [326, 100] width 299 height 9
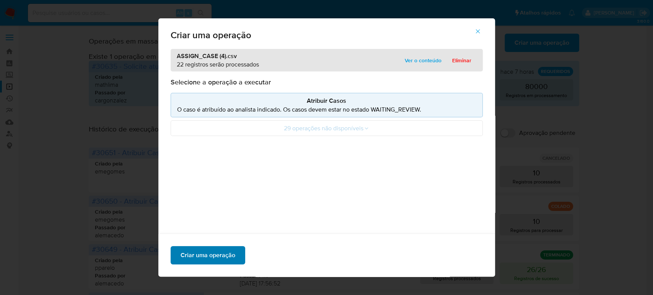
click at [207, 257] on span "Criar uma operação" at bounding box center [208, 255] width 55 height 17
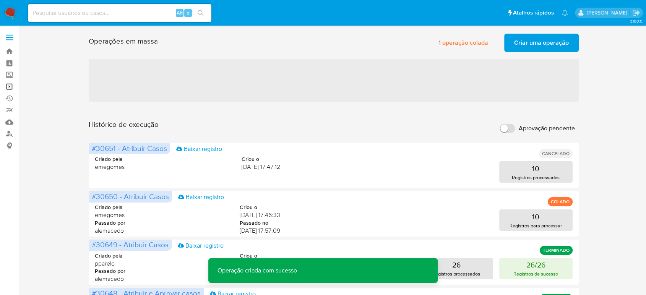
click at [7, 87] on link "Operações em massa" at bounding box center [45, 87] width 91 height 12
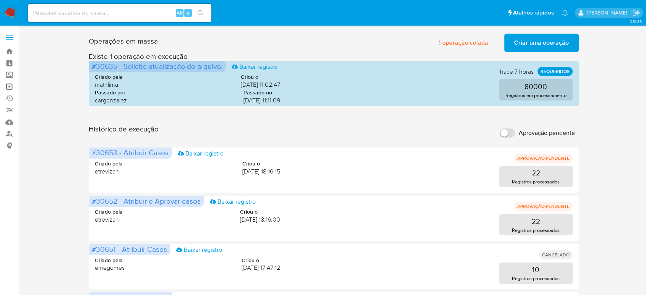
click at [11, 87] on link "Operações em massa" at bounding box center [45, 87] width 91 height 12
click at [9, 84] on link "Operações em massa" at bounding box center [45, 87] width 91 height 12
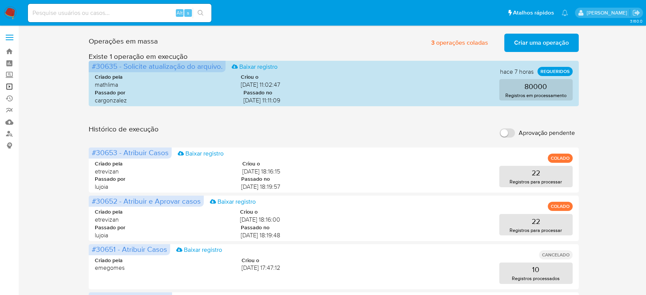
click at [10, 85] on link "Operações em massa" at bounding box center [45, 87] width 91 height 12
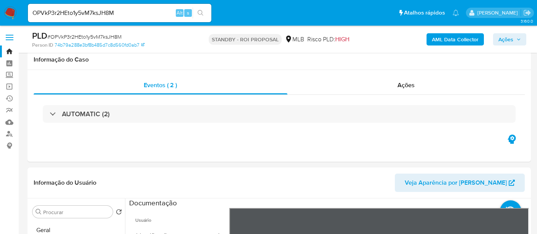
select select "10"
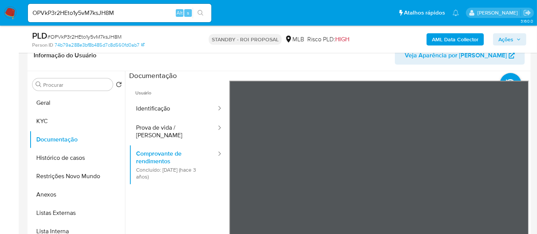
click at [10, 10] on img at bounding box center [10, 13] width 13 height 13
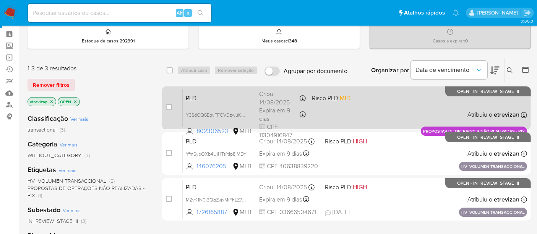
scroll to position [42, 0]
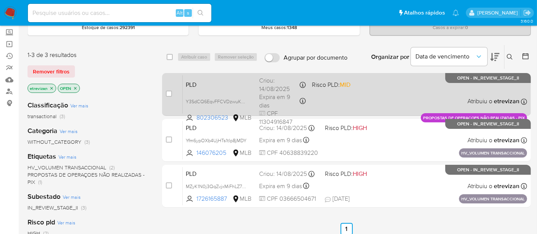
click at [396, 94] on div "PLD Y3SdCQ6EqvFFCVDzwuK4654S 802306523 MLB Risco PLD: MID Criou: [DATE] Criou: …" at bounding box center [355, 94] width 345 height 39
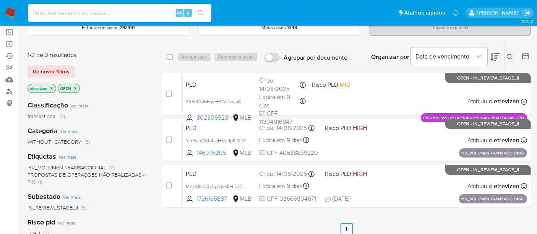
click at [127, 14] on input at bounding box center [120, 13] width 184 height 10
paste input "Y3SdCQ6EqvFFCVDzwuK4654S"
type input "Y3SdCQ6EqvFFCVDzwuK4654S"
click at [200, 11] on icon "search-icon" at bounding box center [201, 13] width 6 height 6
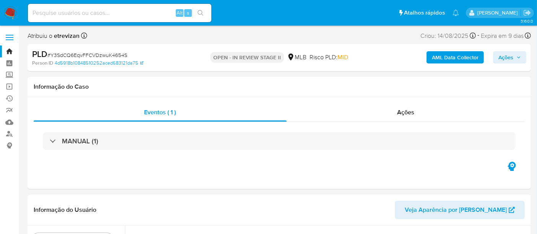
select select "10"
click at [139, 11] on input at bounding box center [120, 13] width 184 height 10
paste input "Y3SdCQ6EqvFFCVDzwuK4654S"
type input "Y3SdCQ6EqvFFCVDzwuK4654S"
click at [197, 13] on button "search-icon" at bounding box center [201, 13] width 16 height 11
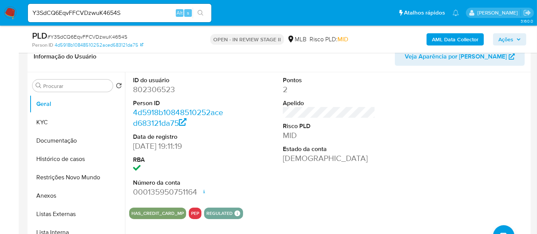
scroll to position [127, 0]
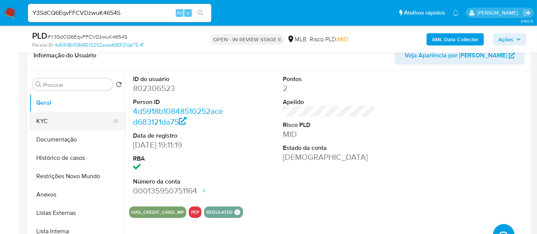
click at [40, 120] on button "KYC" at bounding box center [74, 121] width 90 height 18
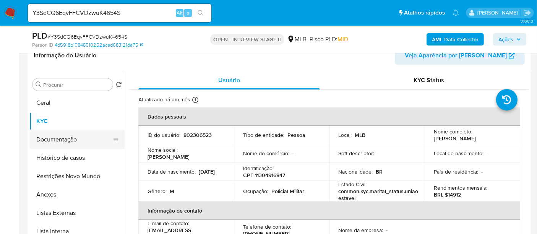
click at [57, 139] on button "Documentação" at bounding box center [74, 139] width 90 height 18
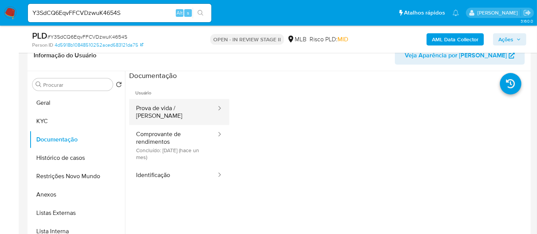
click at [182, 108] on button "Prova de vida / [PERSON_NAME]" at bounding box center [173, 112] width 88 height 26
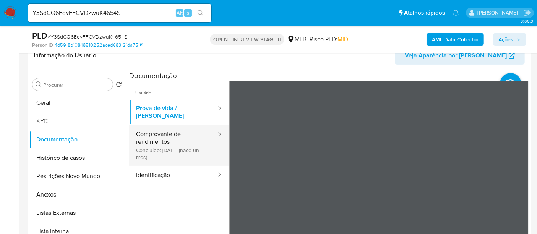
click at [158, 129] on button "Comprovante de rendimentos Concluído: [DATE] (hace un mes)" at bounding box center [173, 145] width 88 height 41
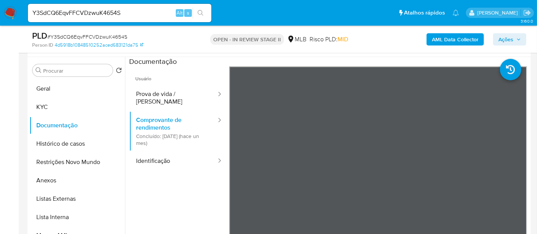
scroll to position [129, 0]
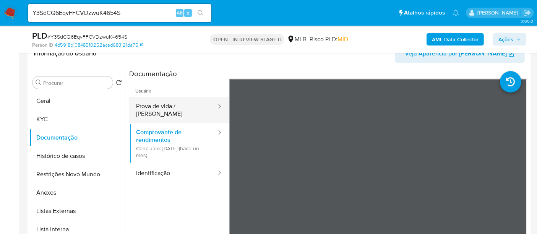
click at [161, 103] on button "Prova de vida / [PERSON_NAME]" at bounding box center [173, 110] width 88 height 26
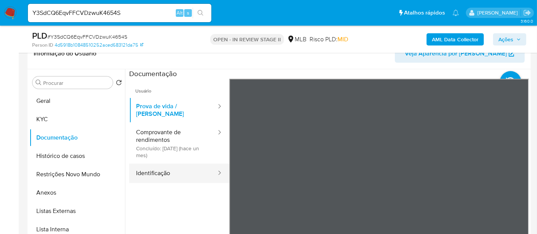
click at [150, 167] on button "Identificação" at bounding box center [173, 174] width 88 height 20
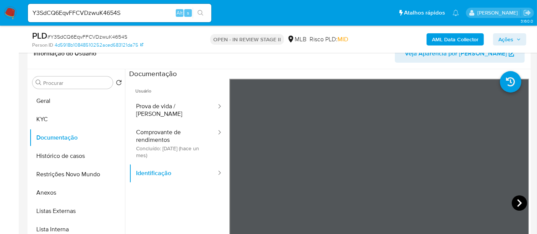
click at [517, 200] on icon at bounding box center [519, 202] width 15 height 15
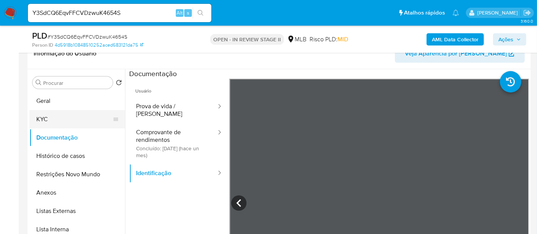
drag, startPoint x: 49, startPoint y: 118, endPoint x: 70, endPoint y: 117, distance: 21.4
click at [49, 117] on button "KYC" at bounding box center [74, 119] width 90 height 18
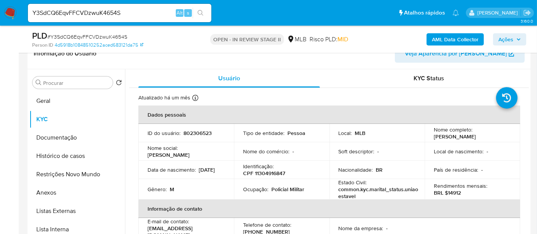
drag, startPoint x: 7, startPoint y: 12, endPoint x: 12, endPoint y: 13, distance: 5.9
click at [7, 12] on img at bounding box center [10, 13] width 13 height 13
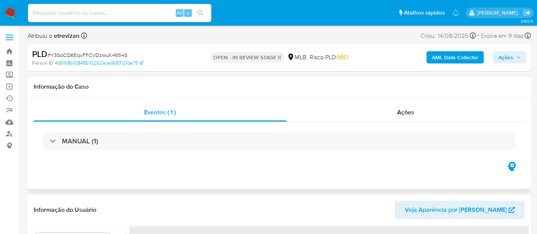
select select "10"
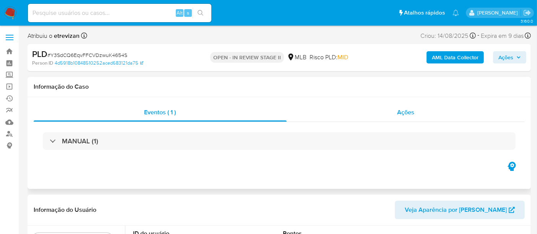
click at [411, 112] on span "Ações" at bounding box center [405, 112] width 17 height 9
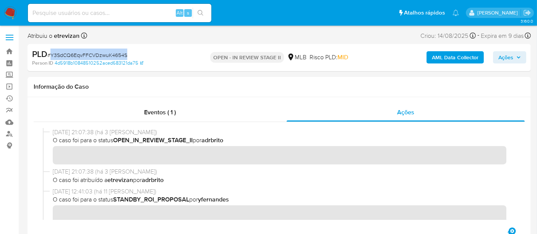
drag, startPoint x: 52, startPoint y: 53, endPoint x: 127, endPoint y: 52, distance: 75.0
click at [127, 52] on div "PLD # Y3SdCQ6EqvFFCVDzwuK4654S" at bounding box center [113, 54] width 162 height 11
copy span "Y3SdCQ6EqvFFCVDzwuK4654S"
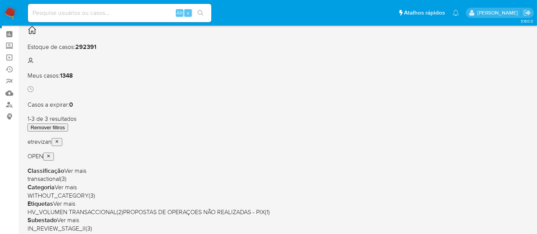
scroll to position [42, 0]
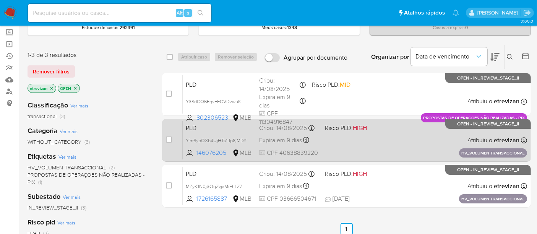
click at [389, 142] on div "PLD Yfm6ypOXb4UjHTs1tIp8jMDY 146076205 MLB Risco PLD: HIGH Criou: [DATE] Criou:…" at bounding box center [355, 140] width 345 height 39
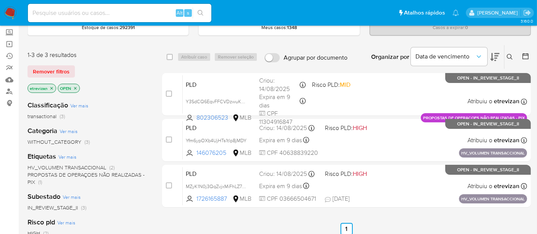
click at [4, 10] on img at bounding box center [10, 13] width 13 height 13
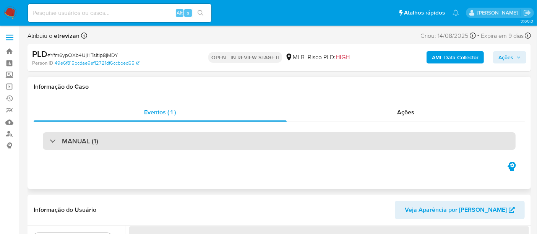
select select "10"
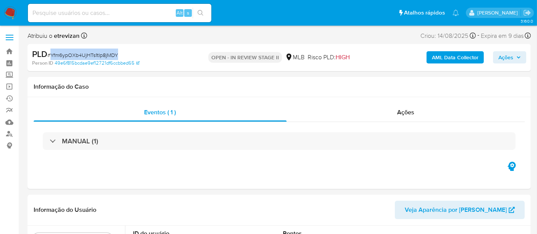
drag, startPoint x: 51, startPoint y: 53, endPoint x: 117, endPoint y: 52, distance: 65.4
click at [117, 52] on span "# Yfm6ypOXb4UjHTs1tIp8jMDY" at bounding box center [82, 55] width 71 height 8
copy span "Yfm6ypOXb4UjHTs1tIp8jMDY"
click at [411, 109] on span "Ações" at bounding box center [405, 112] width 17 height 9
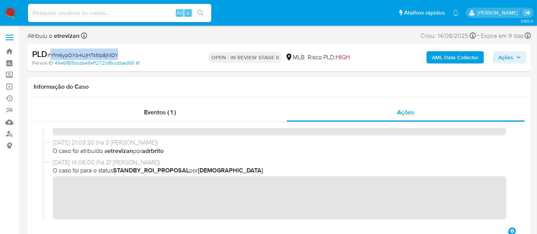
scroll to position [42, 0]
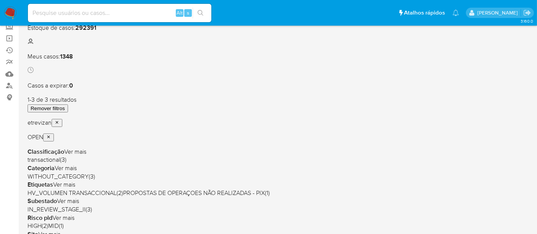
scroll to position [85, 0]
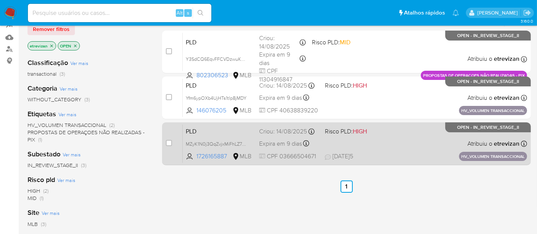
click at [405, 141] on div "PLD MZyK1N0j3QqZvjxMiFhLZ7M4 1726165887 MLB Risco PLD: HIGH Criou: [DATE] Criou…" at bounding box center [355, 143] width 345 height 39
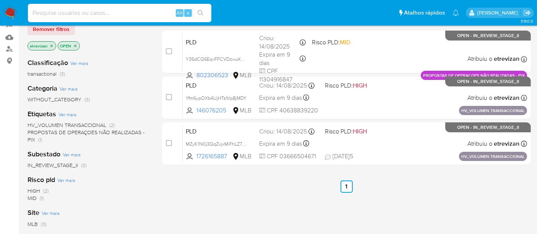
click at [143, 10] on input at bounding box center [120, 13] width 184 height 10
paste input "MZyK1N0j3QqZvjxMiFhLZ7M4"
type input "MZyK1N0j3QqZvjxMiFhLZ7M4"
click at [201, 8] on button "search-icon" at bounding box center [201, 13] width 16 height 11
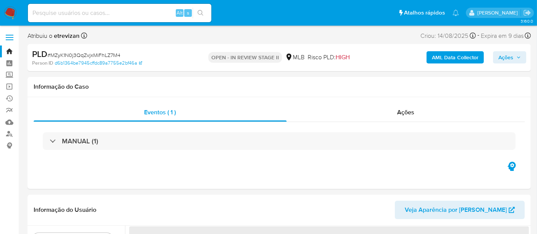
select select "10"
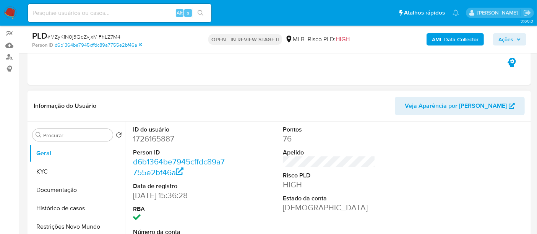
scroll to position [85, 0]
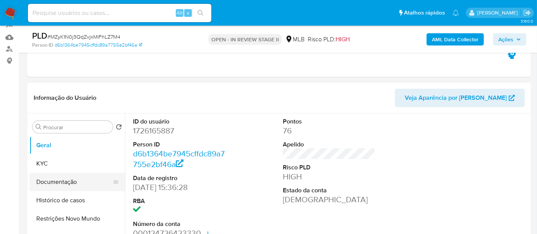
drag, startPoint x: 58, startPoint y: 182, endPoint x: 84, endPoint y: 182, distance: 26.4
click at [58, 182] on button "Documentação" at bounding box center [74, 182] width 90 height 18
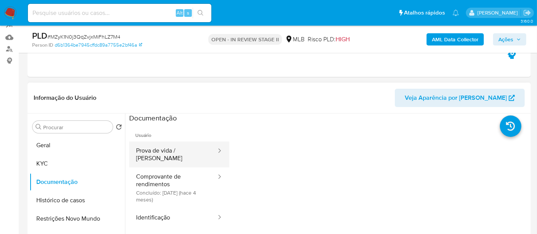
click at [179, 152] on button "Prova de vida / Selfie" at bounding box center [173, 155] width 88 height 26
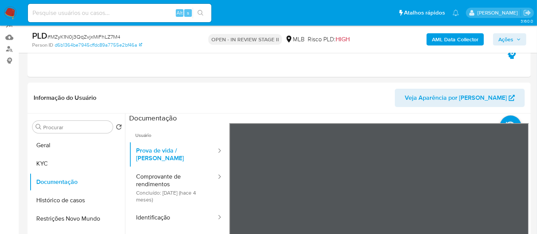
scroll to position [164, 0]
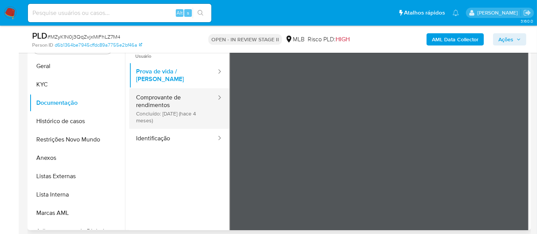
click at [153, 92] on button "Comprovante de rendimentos Concluído: 13/05/2025 (hace 4 meses)" at bounding box center [173, 108] width 88 height 41
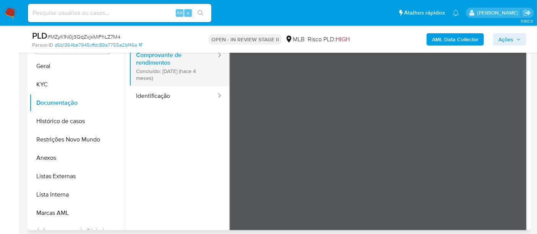
scroll to position [0, 0]
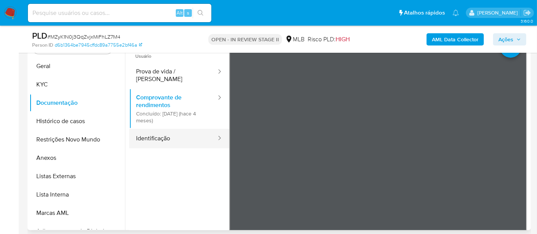
click at [147, 134] on button "Identificação" at bounding box center [173, 139] width 88 height 20
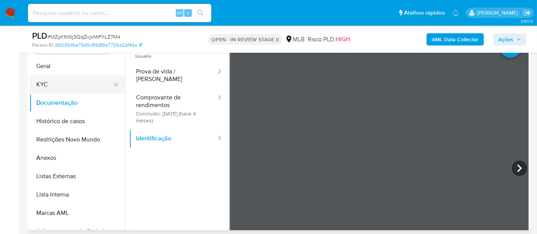
click at [39, 86] on button "KYC" at bounding box center [74, 84] width 90 height 18
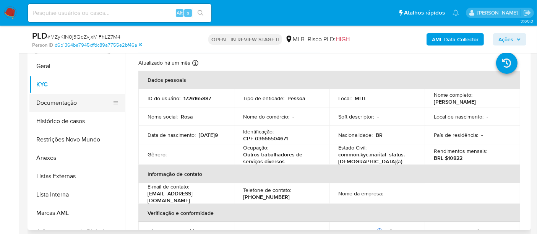
click at [62, 102] on button "Documentação" at bounding box center [74, 103] width 90 height 18
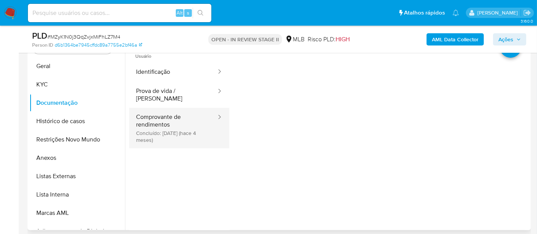
click at [169, 117] on button "Comprovante de rendimentos Concluído: 13/05/2025 (hace 4 meses)" at bounding box center [173, 128] width 88 height 41
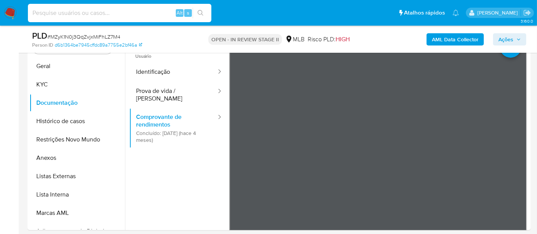
click at [129, 12] on input at bounding box center [120, 13] width 184 height 10
paste input "Jt1iqv1pNNxDi7mnqQE8NBLB"
type input "Jt1iqv1pNNxDi7mnqQE8NBLB"
click at [200, 11] on icon "search-icon" at bounding box center [201, 13] width 6 height 6
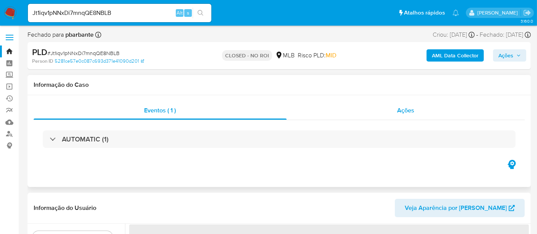
select select "10"
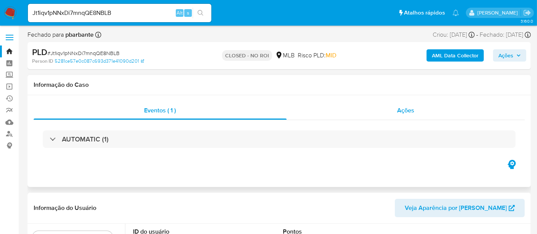
click at [410, 113] on span "Ações" at bounding box center [405, 110] width 17 height 9
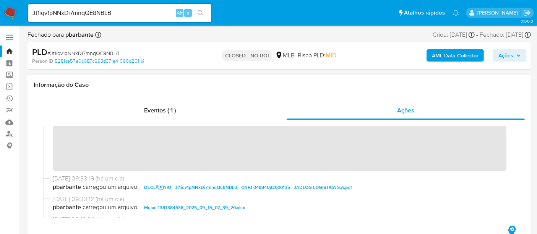
scroll to position [85, 0]
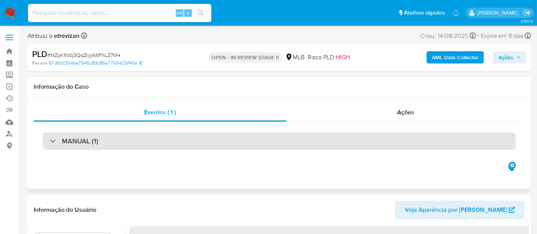
select select "10"
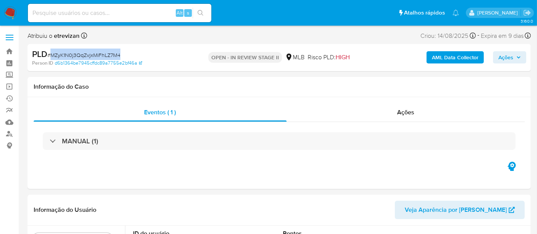
drag, startPoint x: 51, startPoint y: 53, endPoint x: 122, endPoint y: 54, distance: 70.4
click at [122, 54] on div "PLD # MZyK1N0j3QqZvjxMiFhLZ7M4" at bounding box center [113, 54] width 162 height 11
copy span "MZyK1N0j3QqZvjxMiFhLZ7M4"
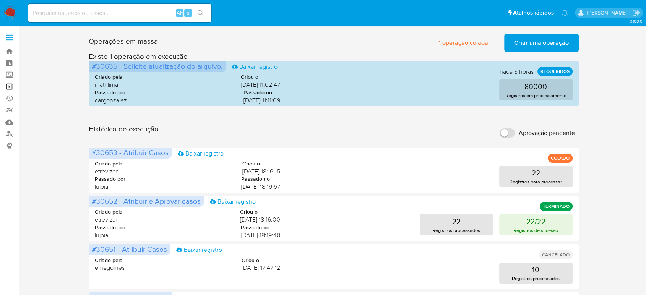
click at [10, 86] on link "Operações em massa" at bounding box center [45, 87] width 91 height 12
